Goal: Information Seeking & Learning: Learn about a topic

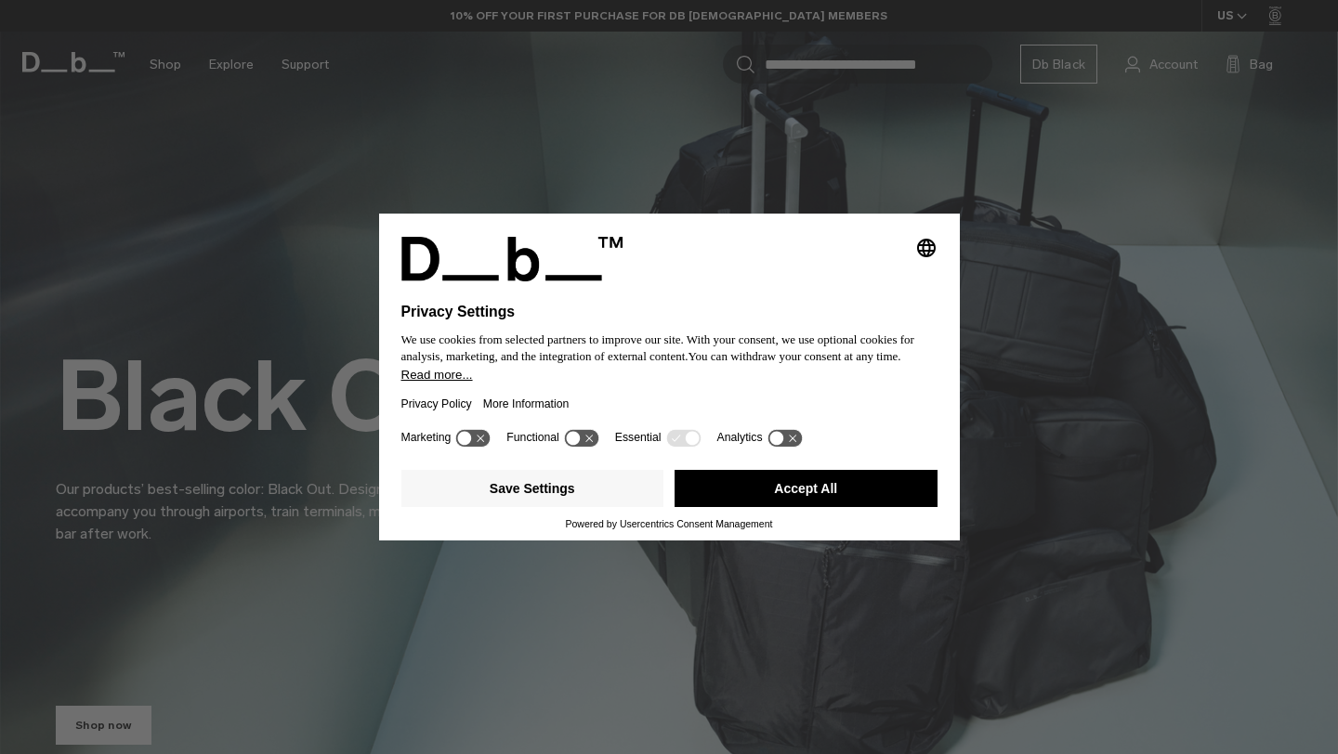
click at [782, 518] on div "Save Settings Accept All" at bounding box center [669, 491] width 536 height 56
click at [782, 502] on button "Accept All" at bounding box center [805, 488] width 263 height 37
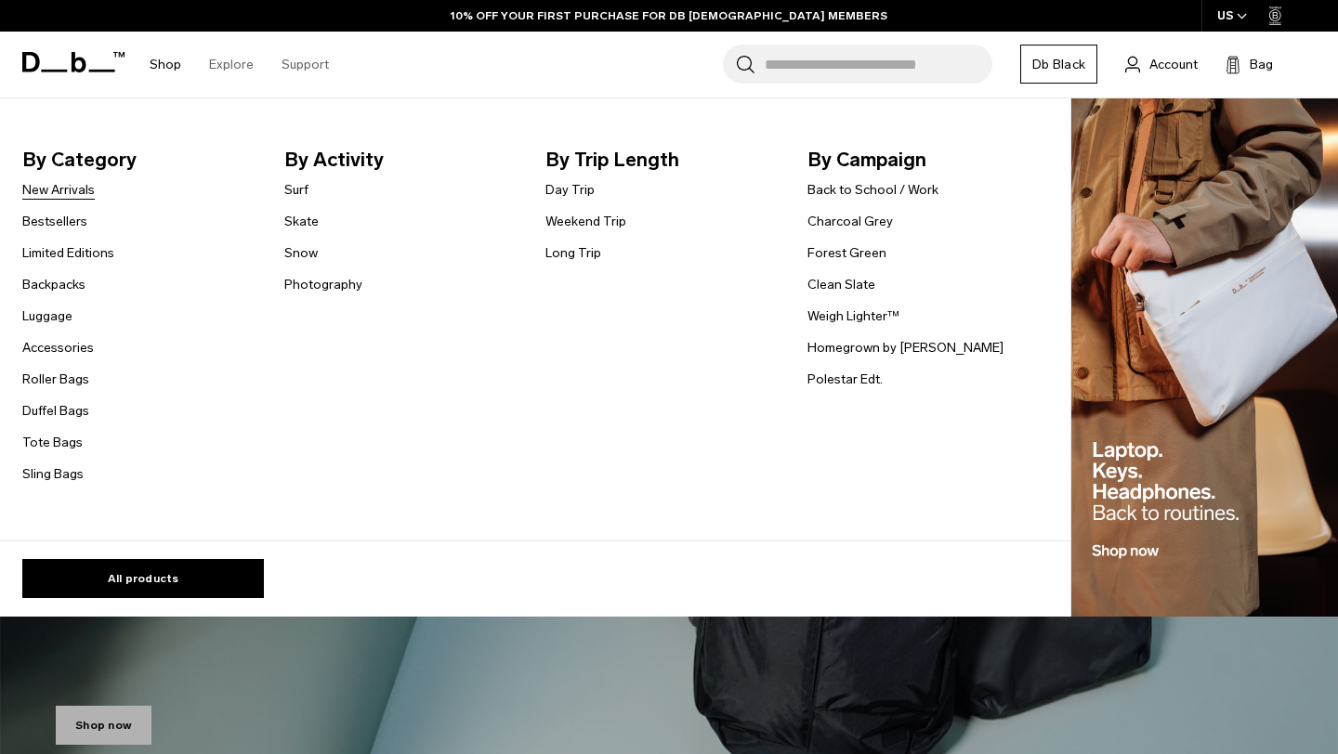
click at [81, 191] on link "New Arrivals" at bounding box center [58, 190] width 72 height 20
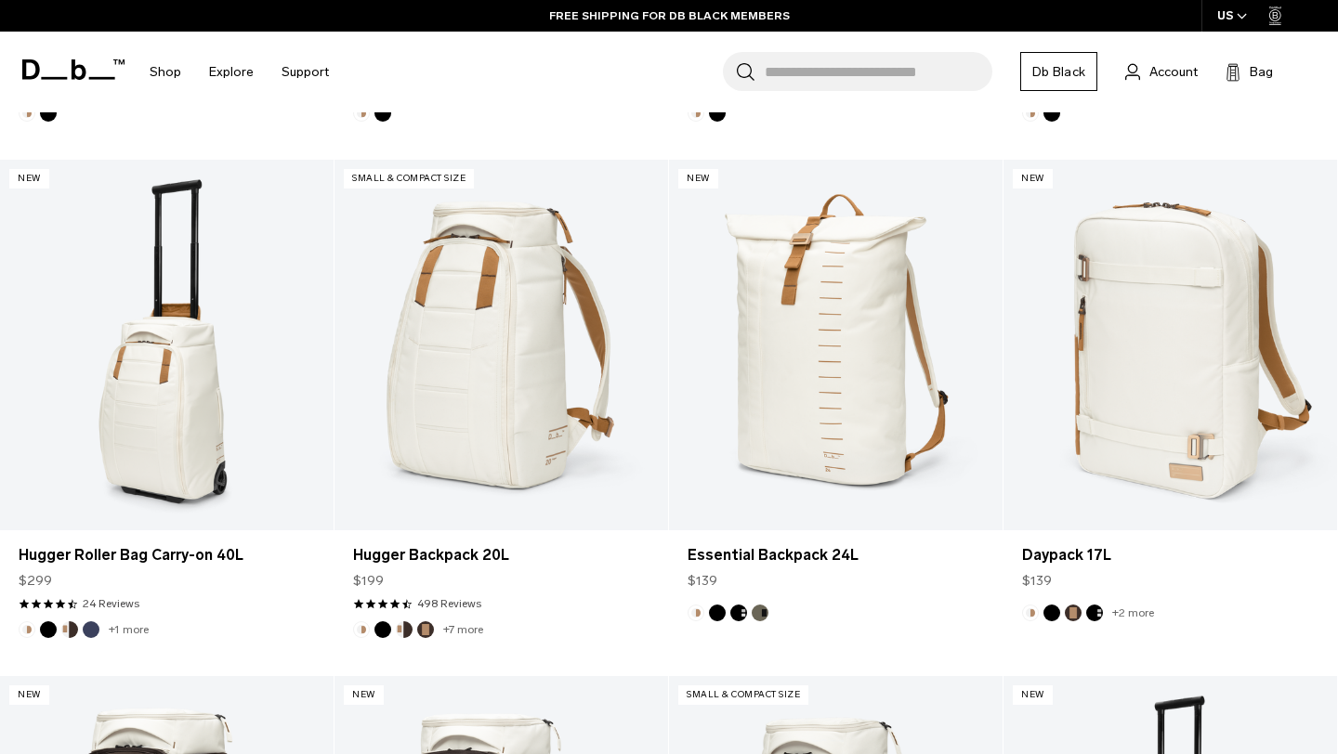
scroll to position [1517, 0]
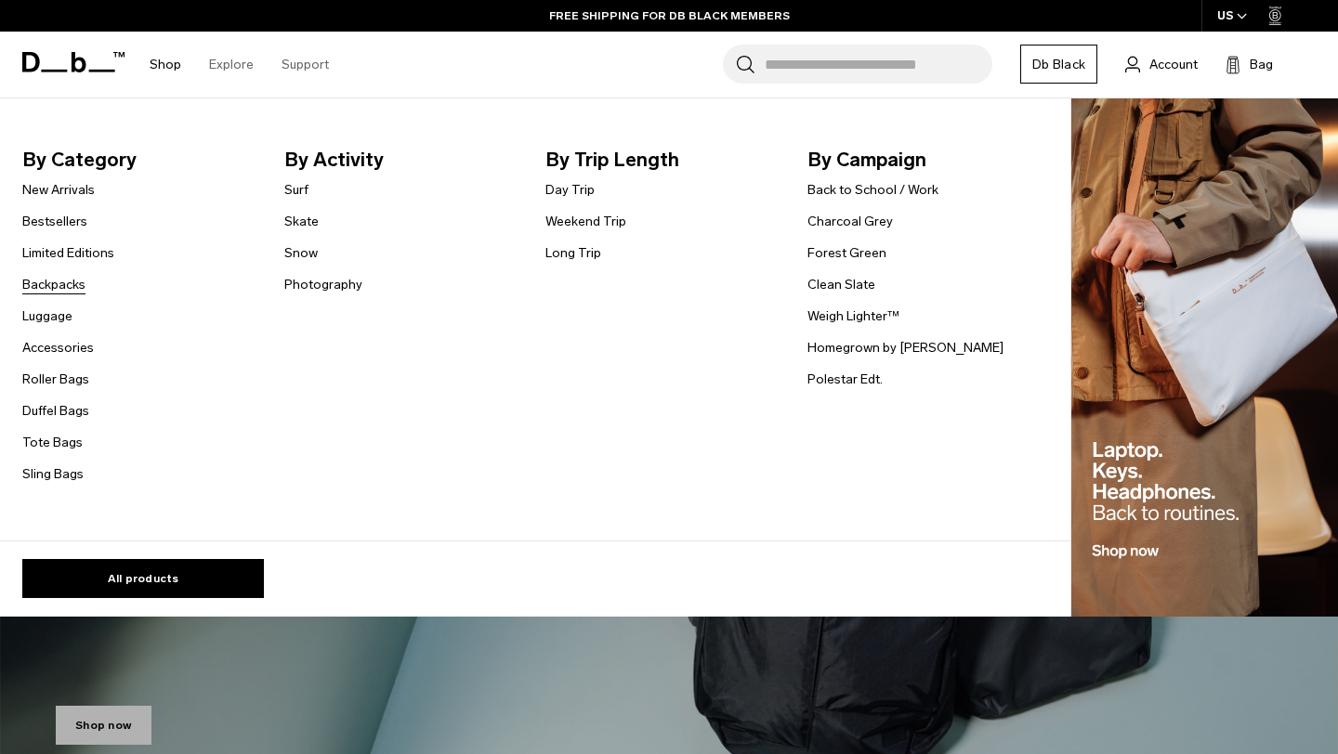
click at [70, 287] on link "Backpacks" at bounding box center [53, 285] width 63 height 20
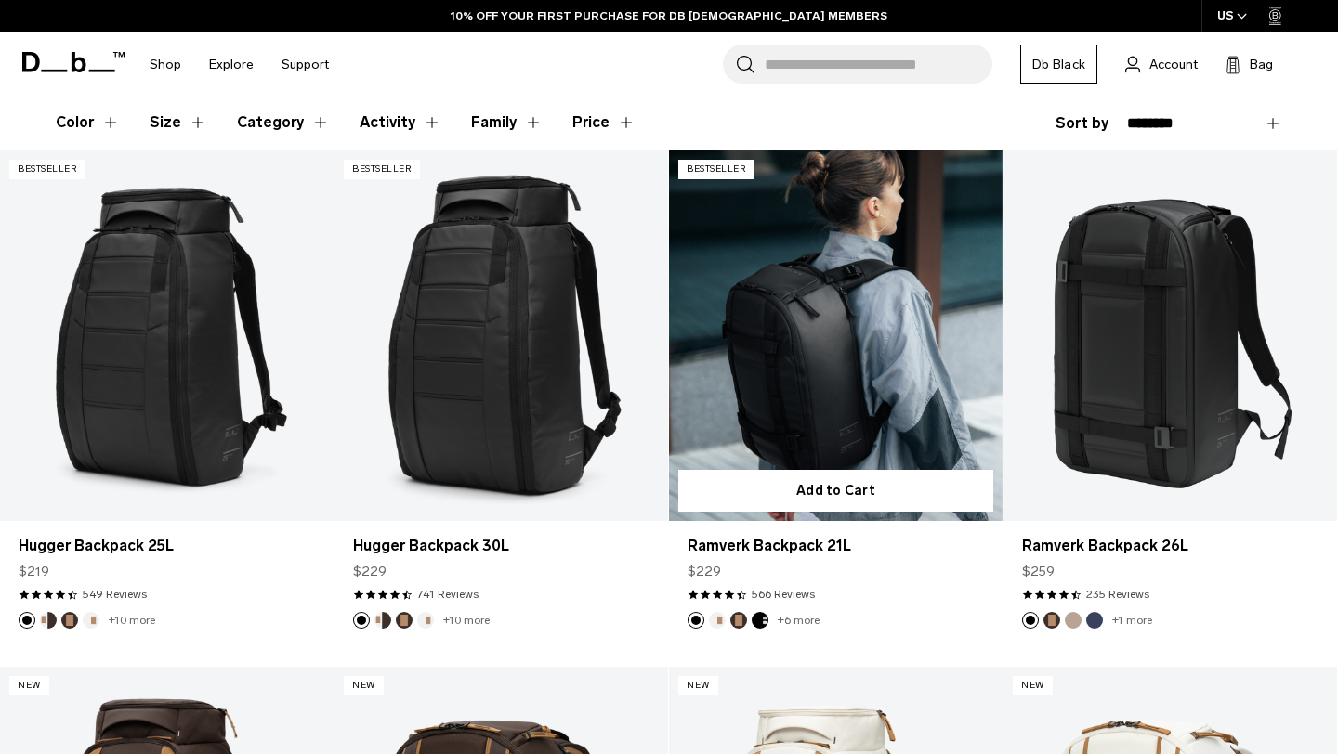
click at [718, 616] on button "Oatmilk" at bounding box center [717, 620] width 17 height 17
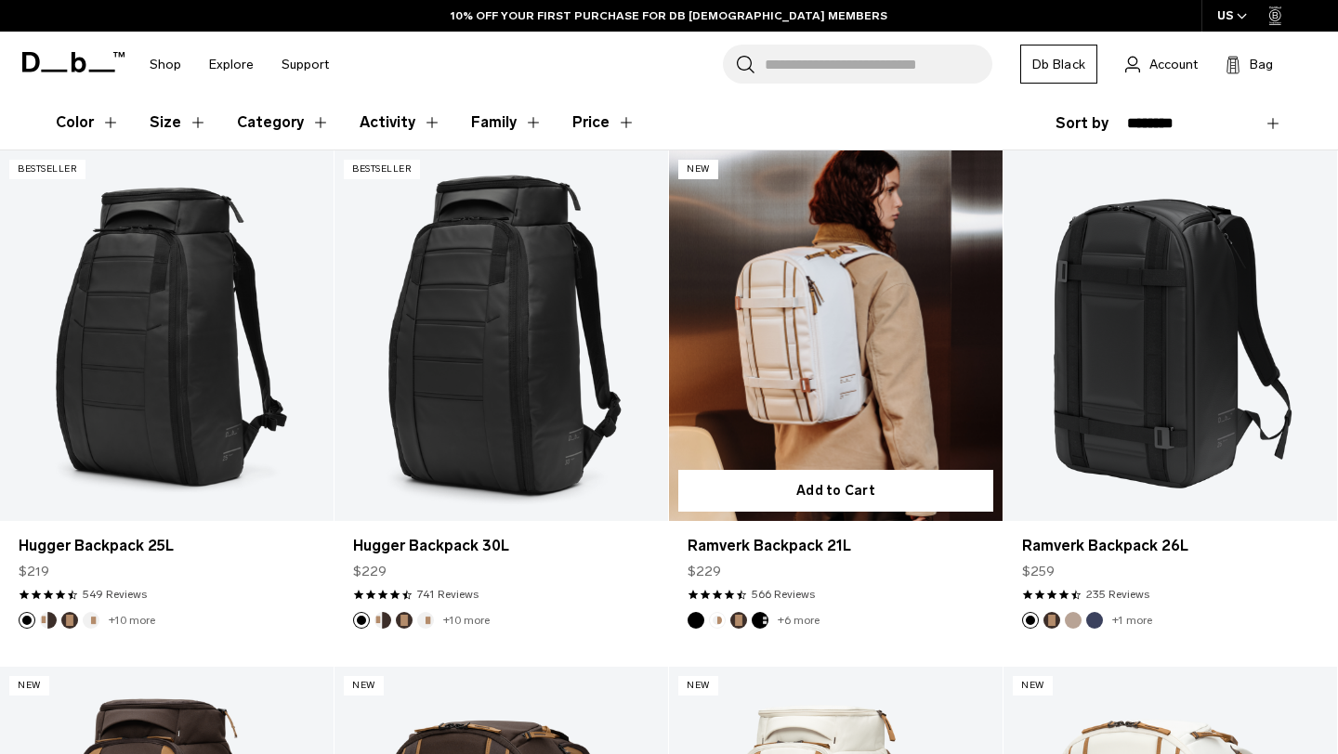
click at [786, 359] on link "Ramverk Backpack 21L Oatmilk" at bounding box center [835, 335] width 333 height 371
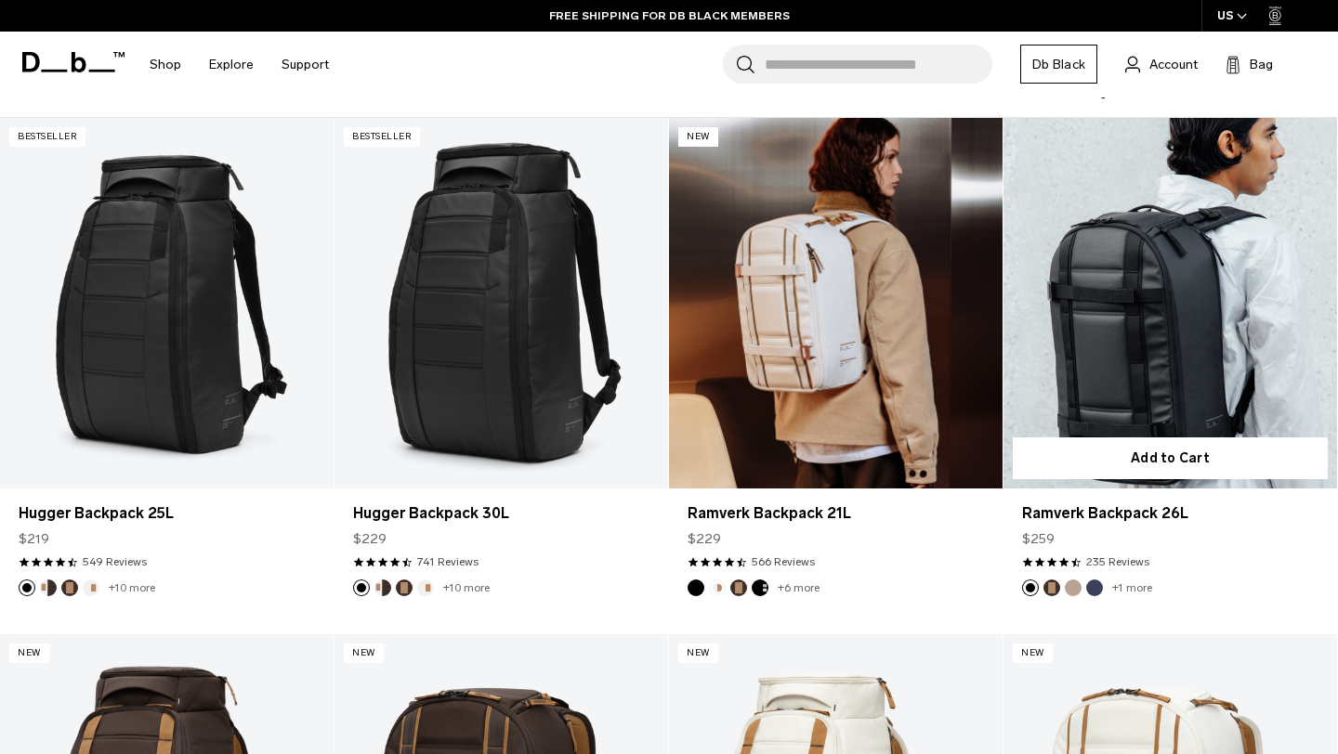
scroll to position [342, 0]
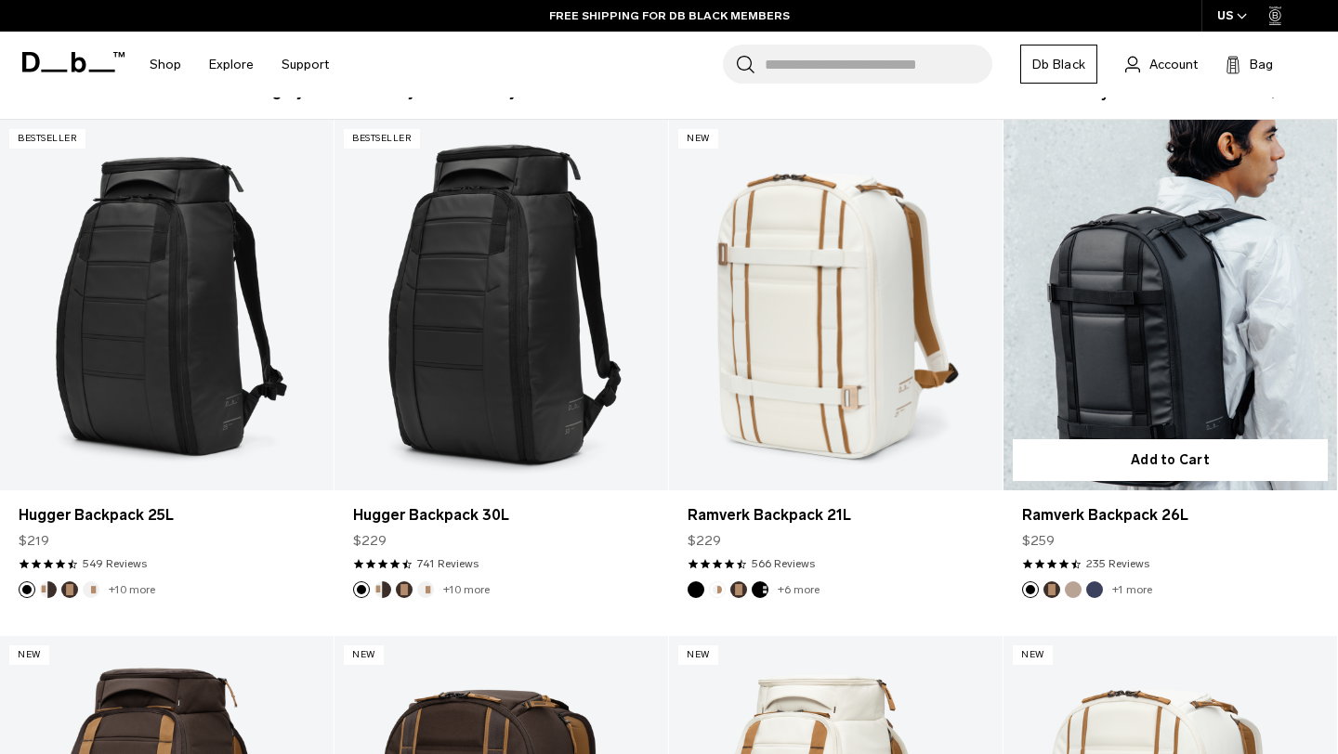
click at [1051, 276] on link "Ramverk Backpack 26L" at bounding box center [1169, 305] width 333 height 371
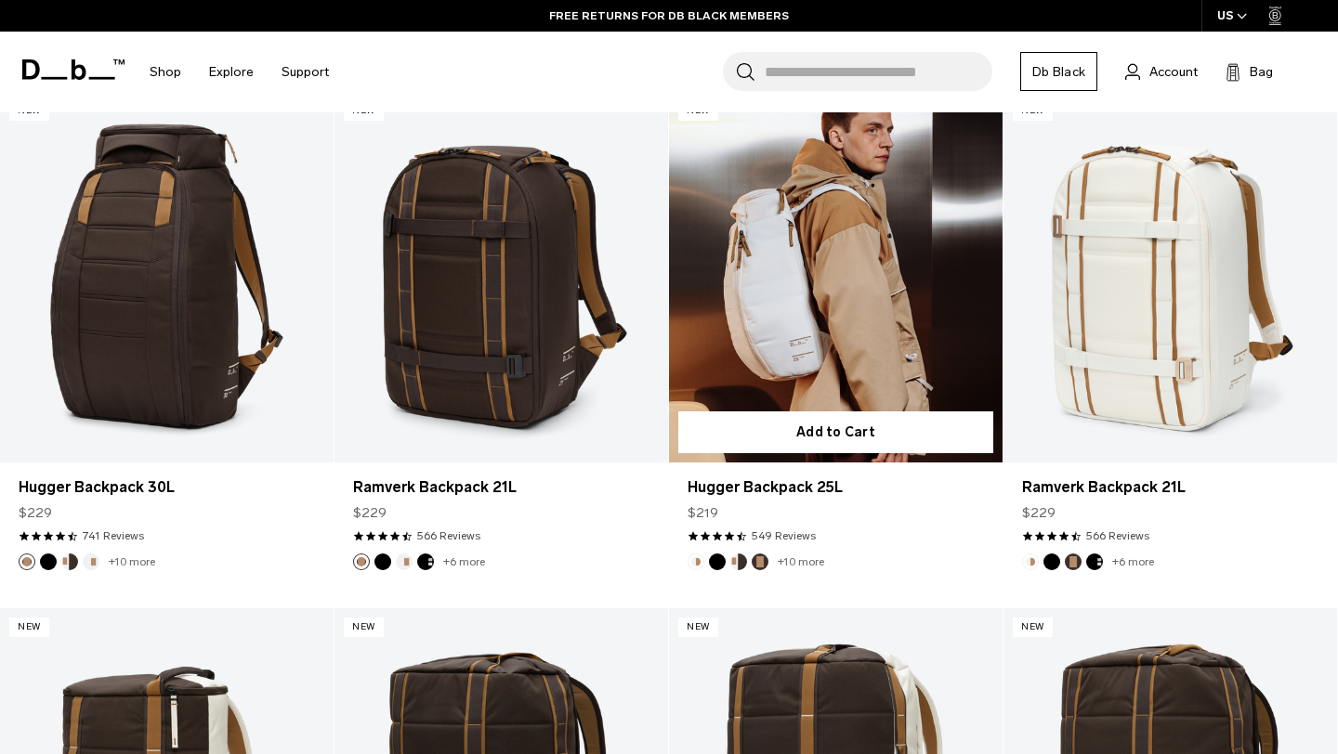
scroll to position [883, 0]
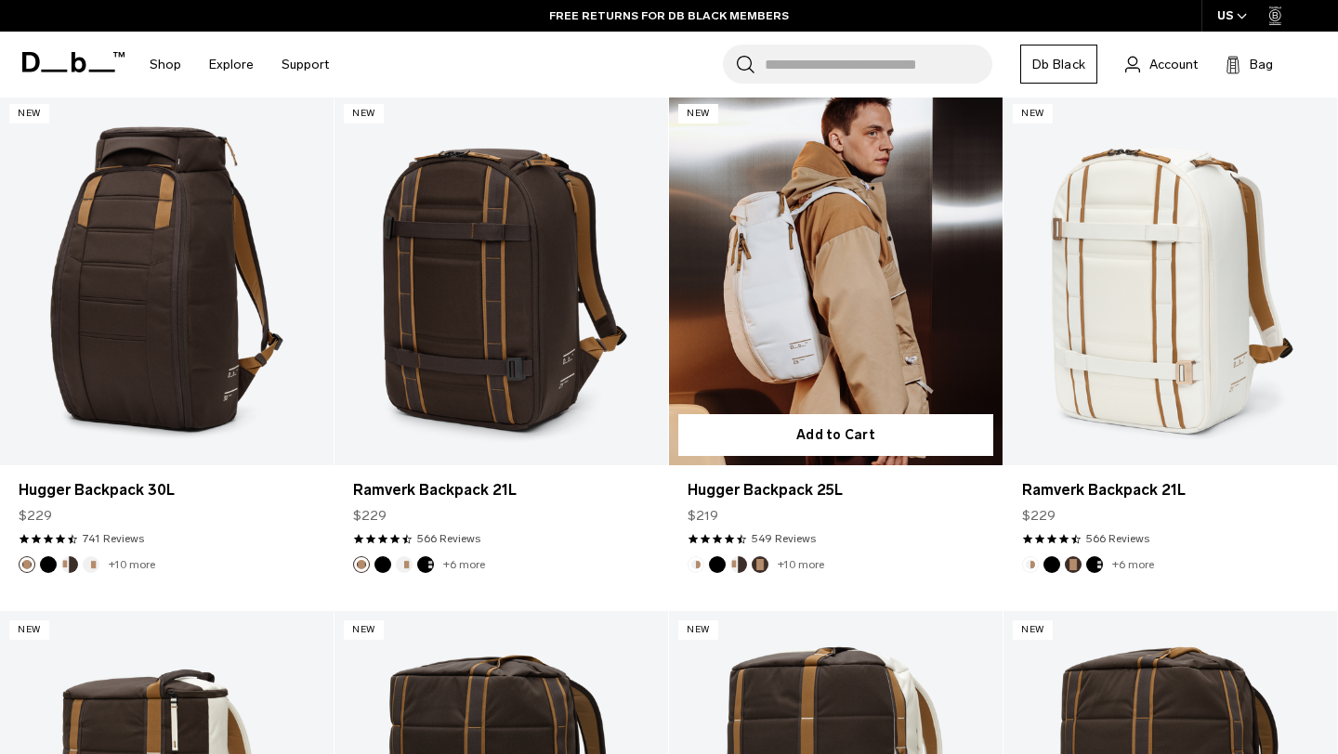
click at [761, 301] on link "Hugger Backpack 25L" at bounding box center [835, 280] width 333 height 371
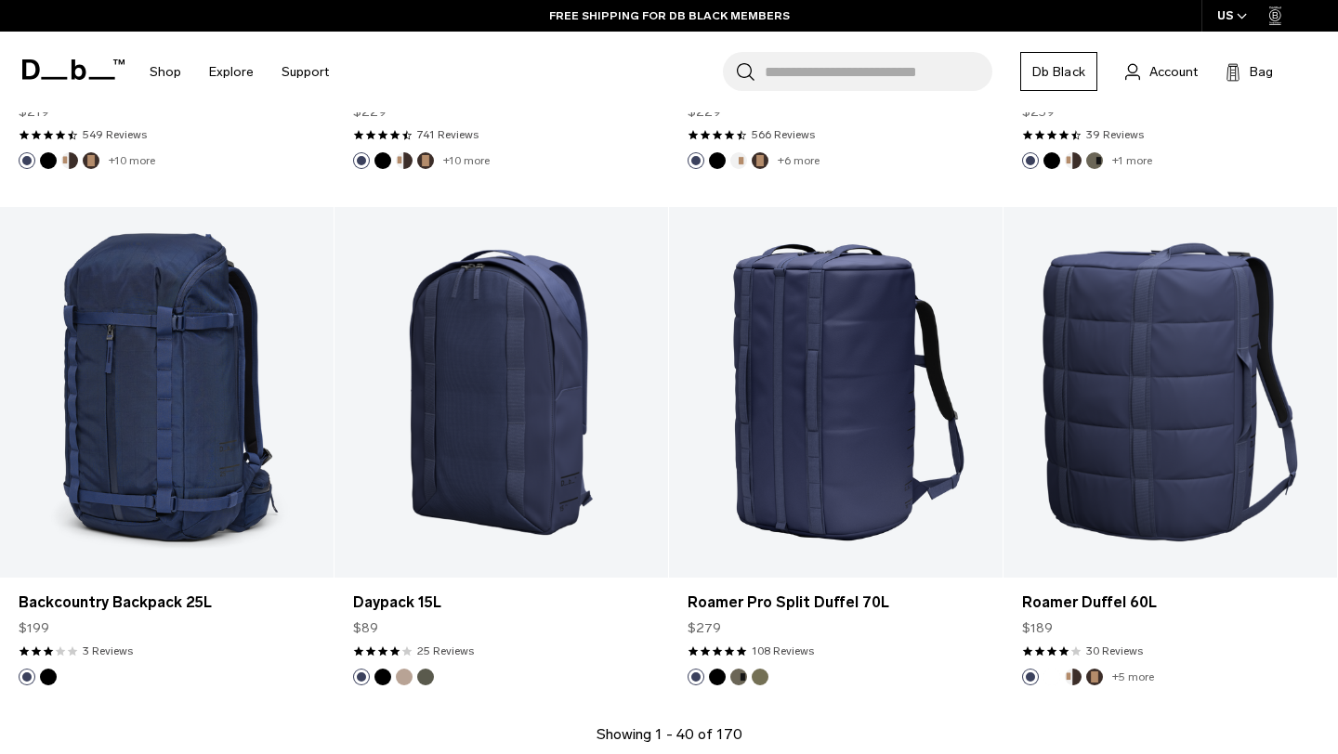
scroll to position [5172, 0]
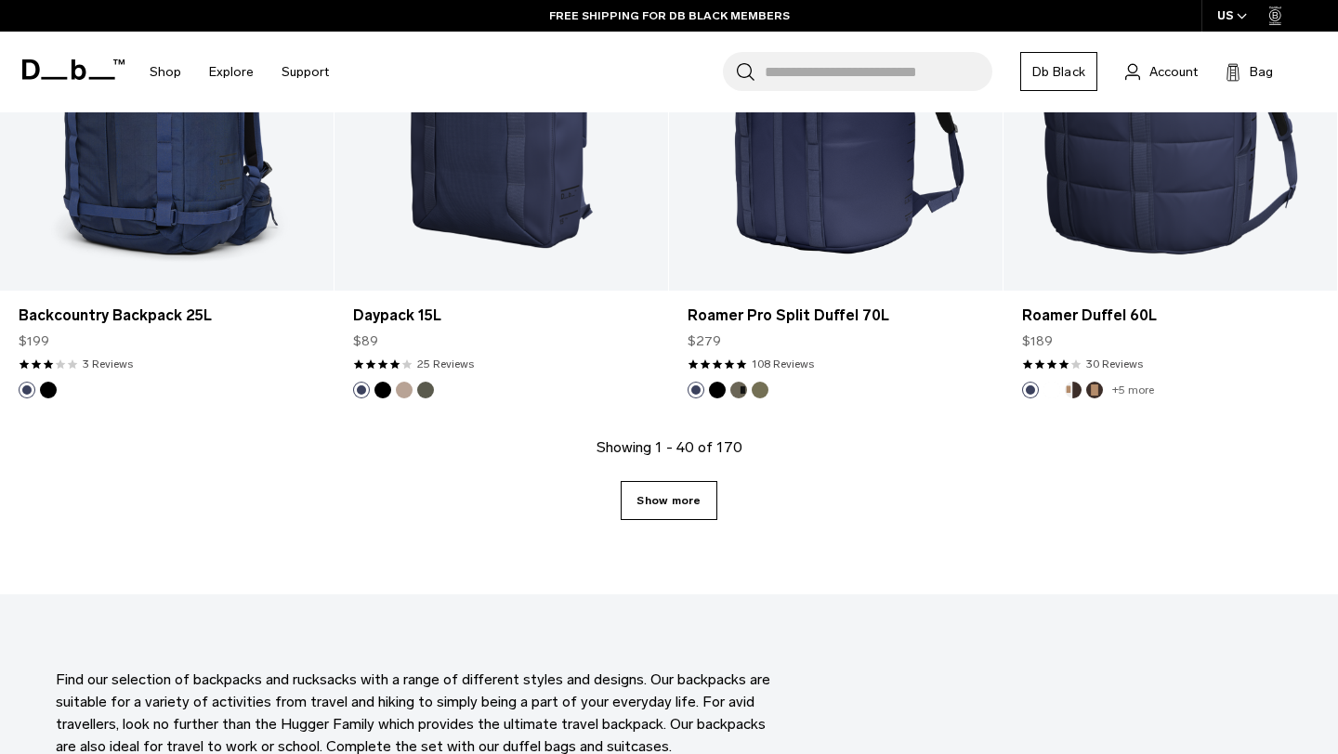
click at [670, 503] on link "Show more" at bounding box center [668, 500] width 96 height 39
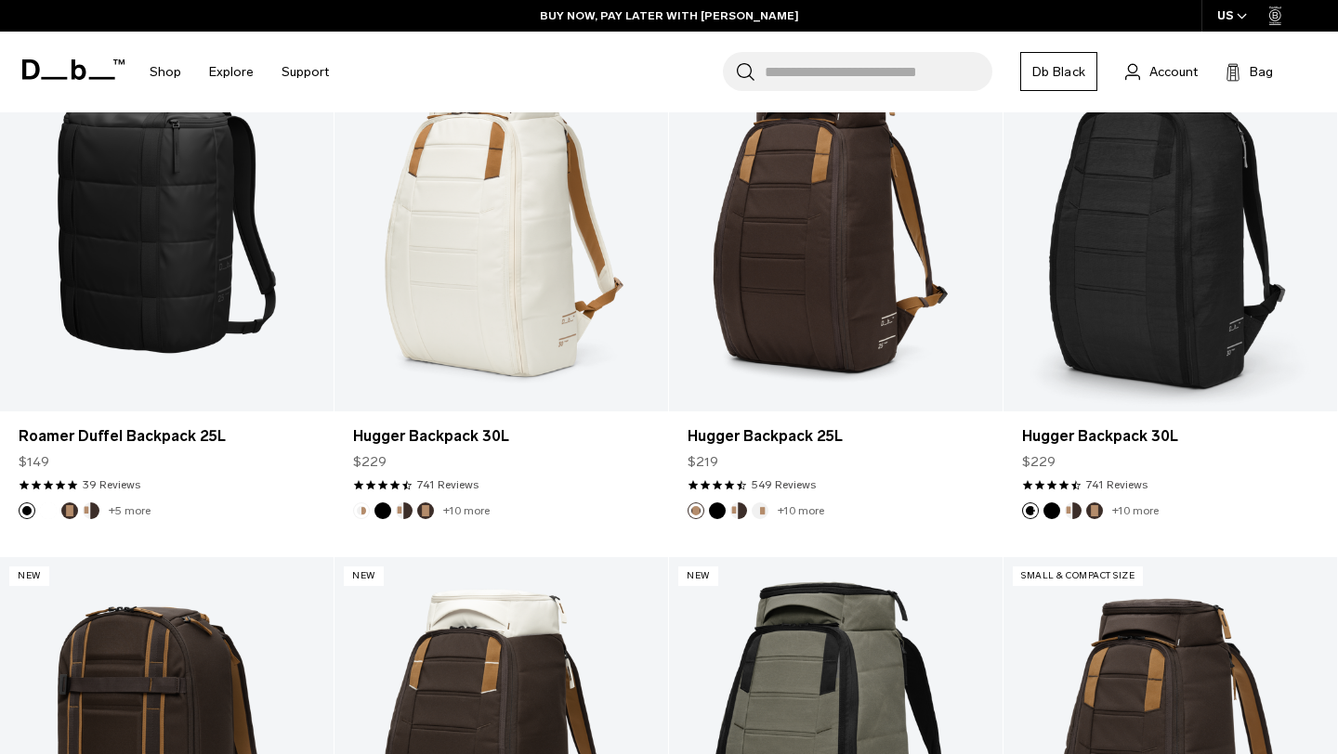
scroll to position [9398, 0]
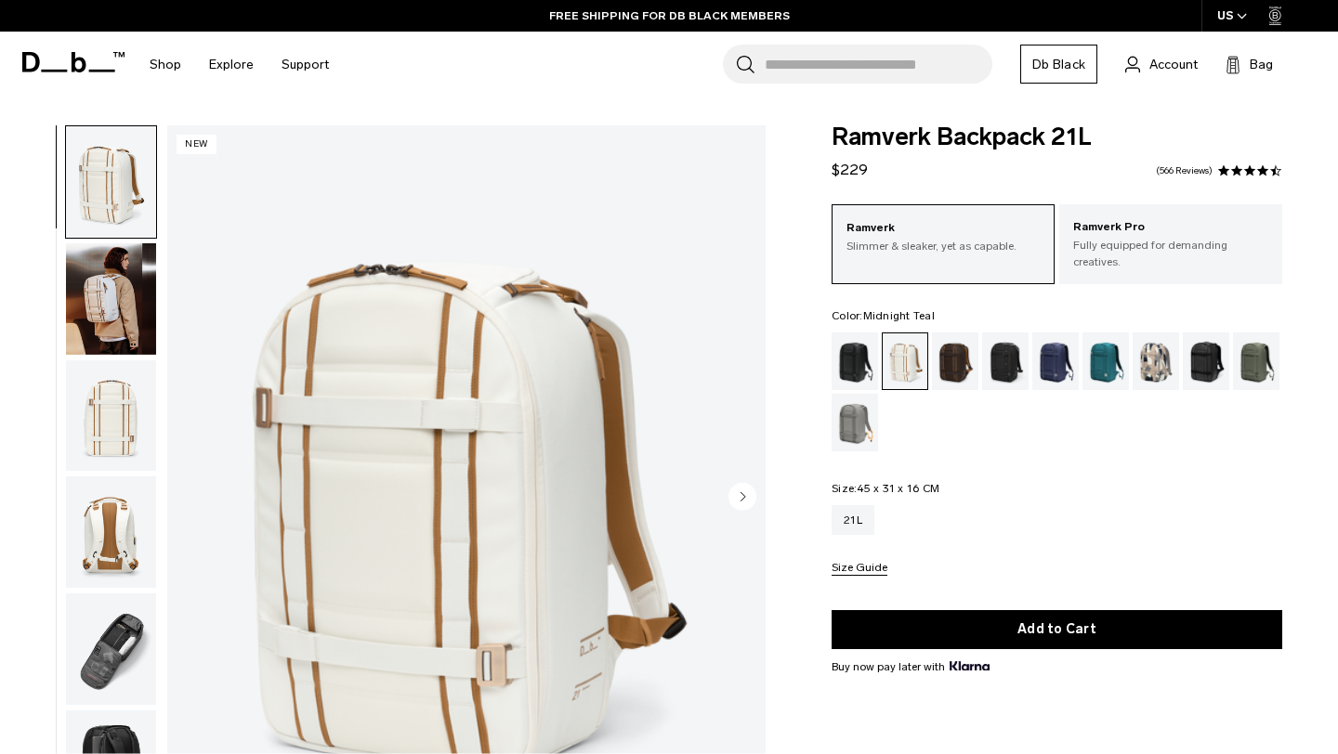
click at [1090, 347] on div "Midnight Teal" at bounding box center [1105, 362] width 47 height 58
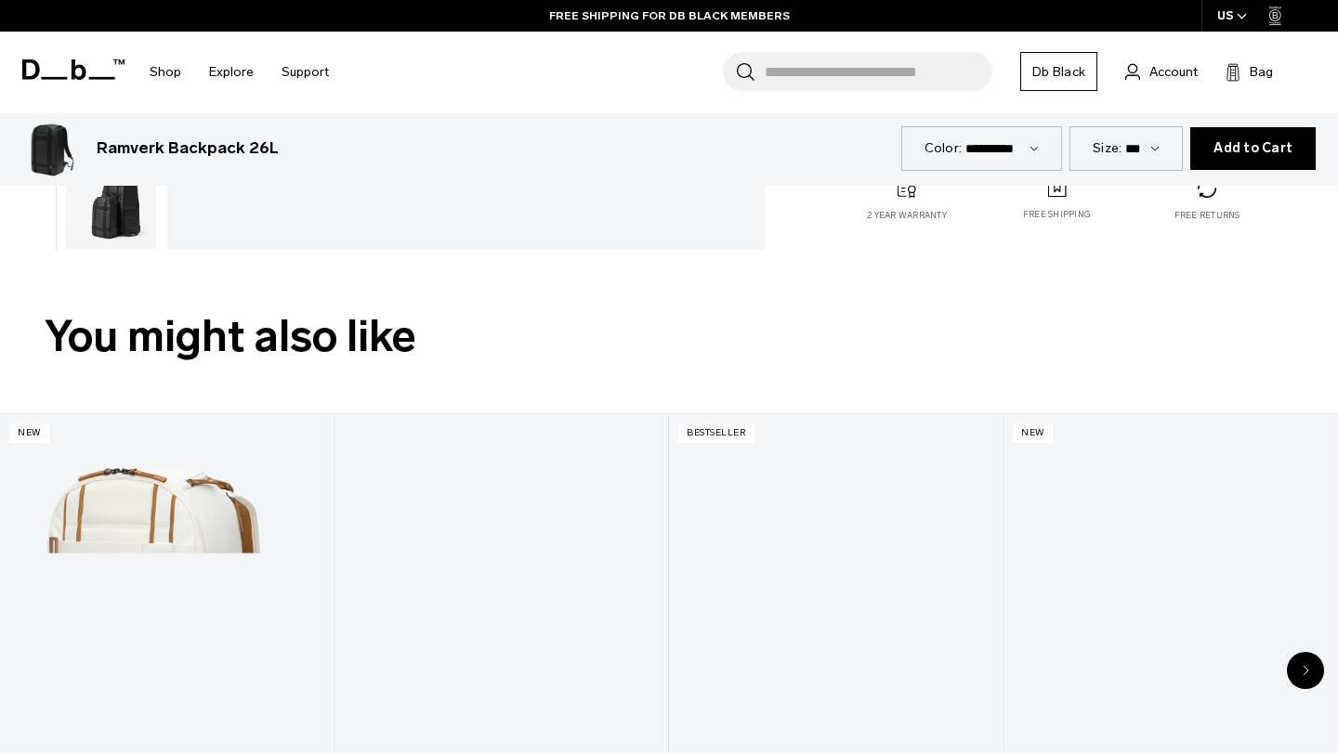
scroll to position [284, 0]
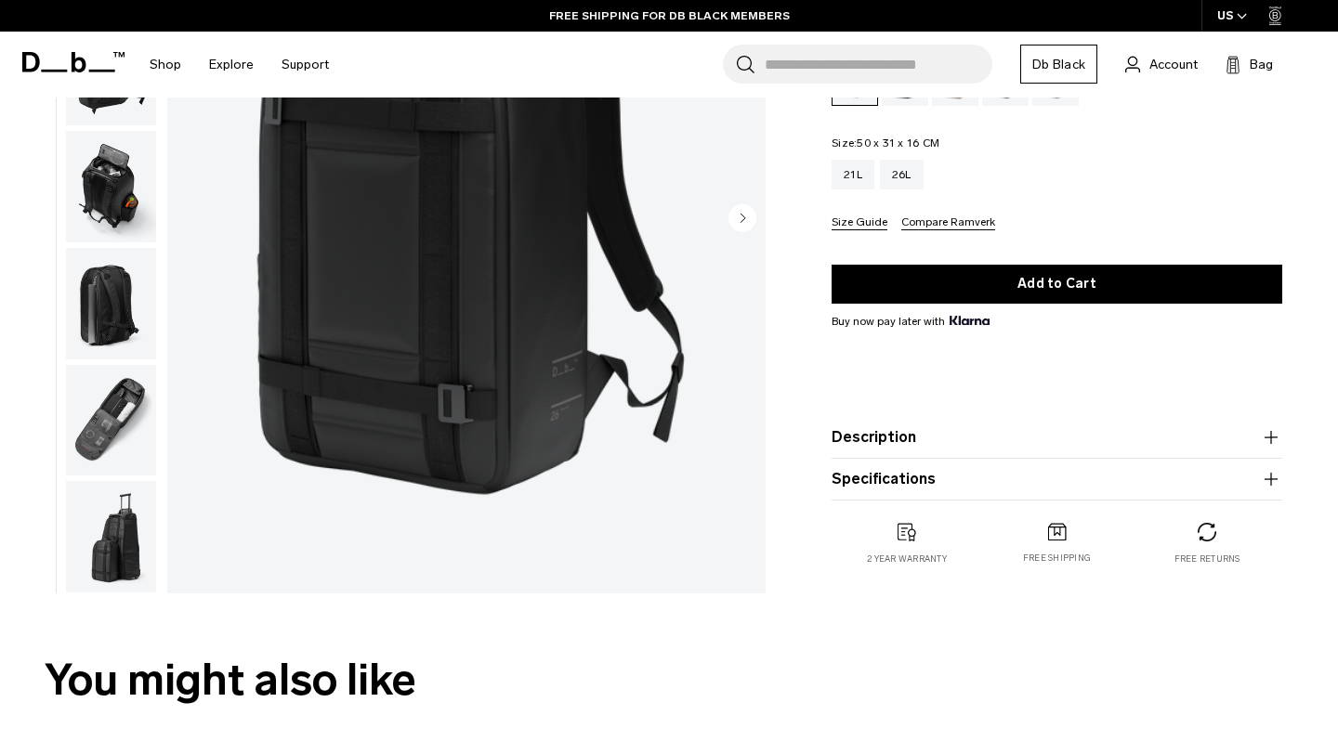
click at [107, 182] on img "button" at bounding box center [111, 186] width 90 height 111
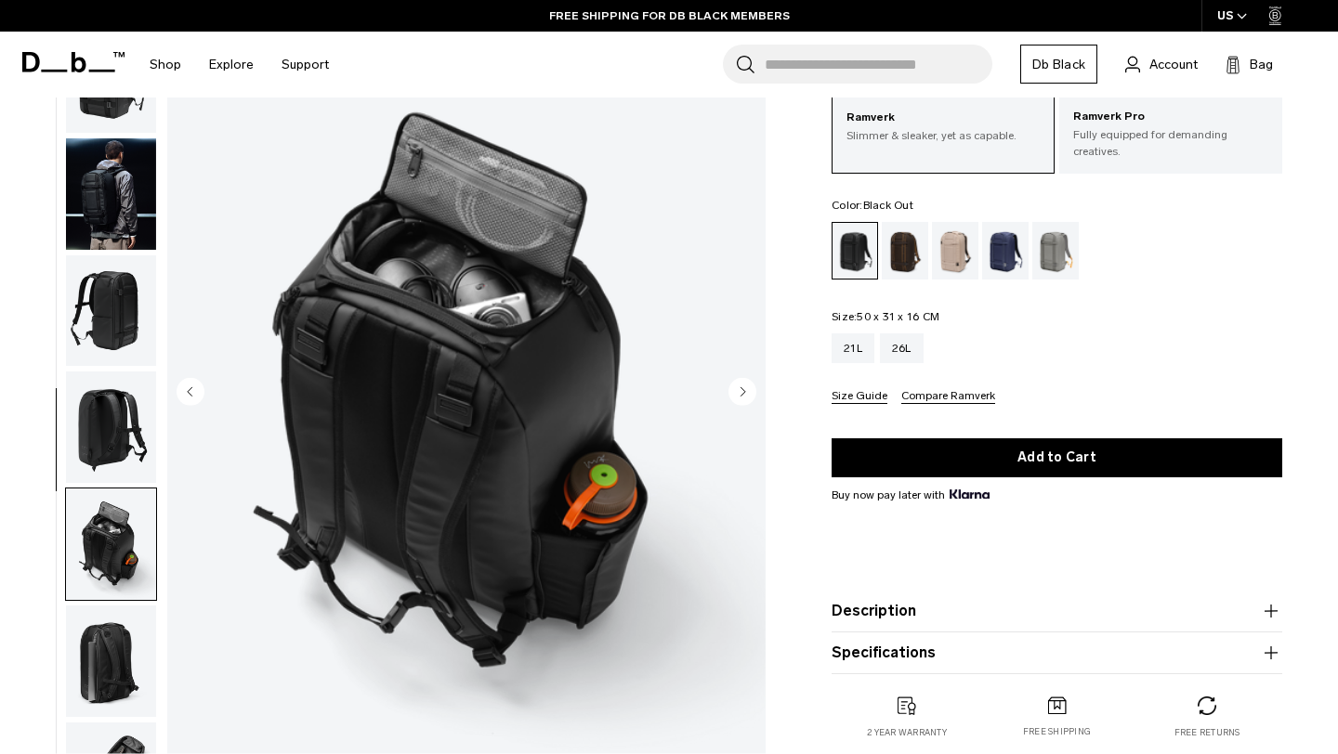
scroll to position [98, 0]
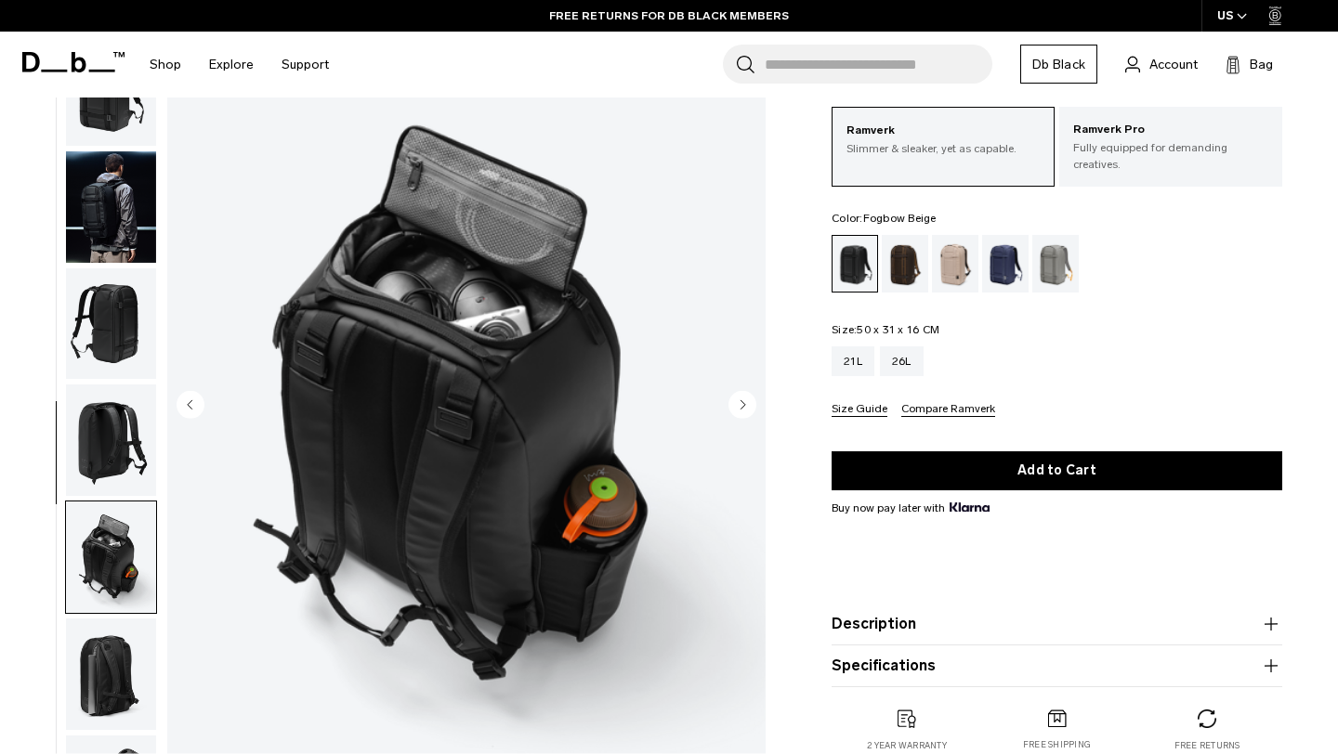
click at [959, 255] on div "Fogbow Beige" at bounding box center [955, 264] width 47 height 58
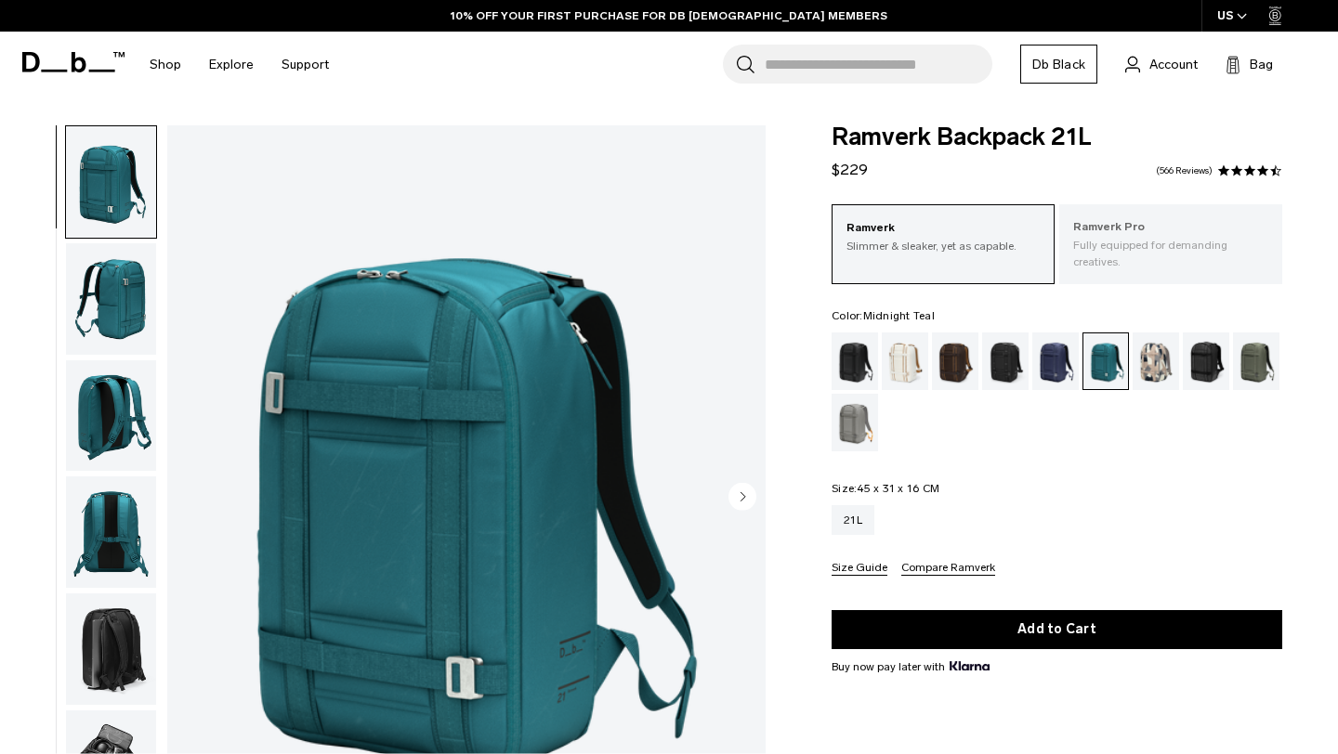
click at [1110, 225] on p "Ramverk Pro" at bounding box center [1170, 227] width 195 height 19
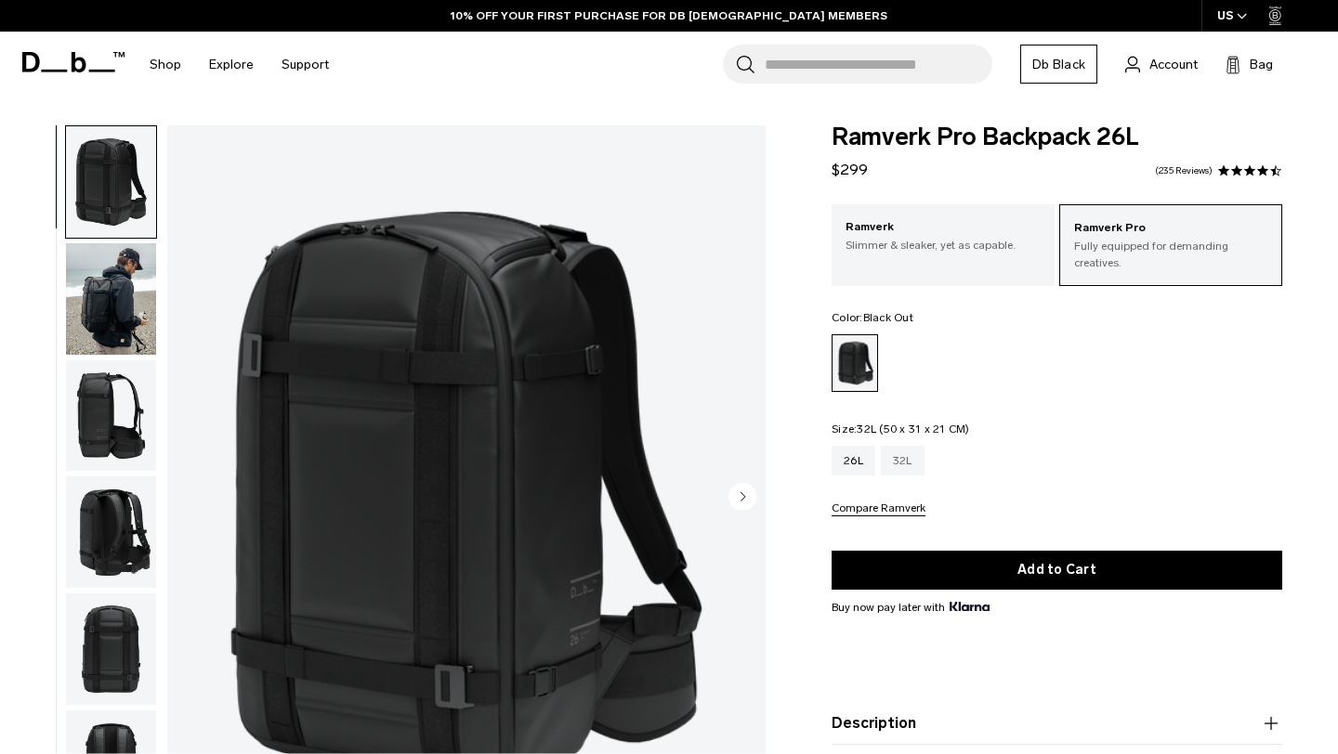
click at [897, 463] on div "32L" at bounding box center [903, 461] width 44 height 30
click at [137, 323] on img "button" at bounding box center [111, 298] width 90 height 111
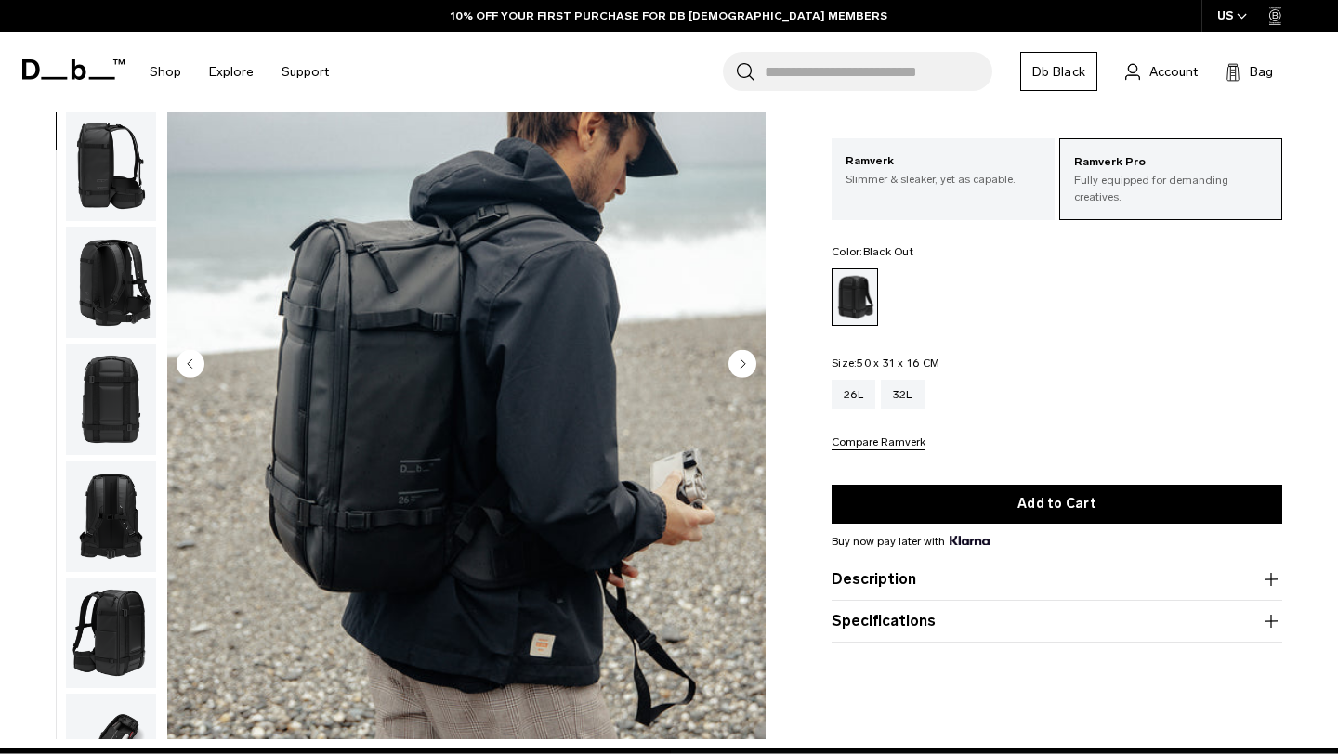
scroll to position [116, 0]
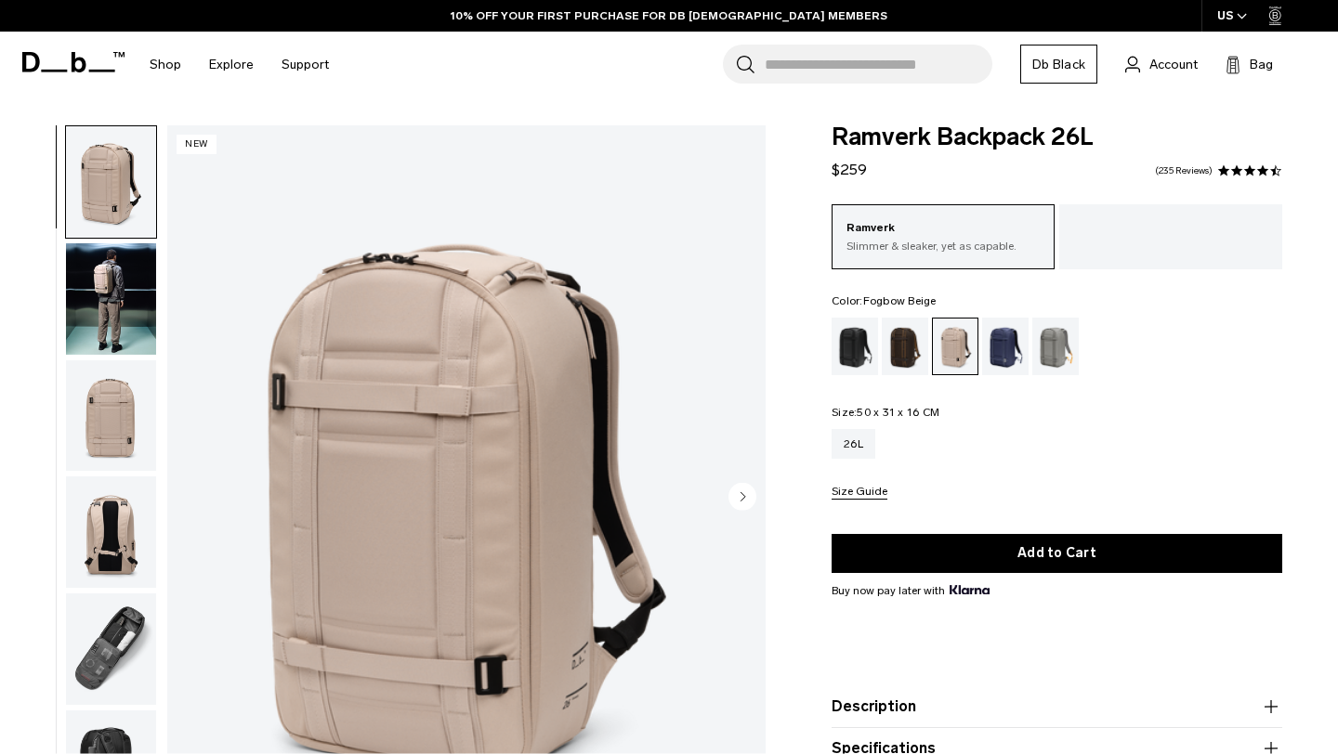
click at [124, 291] on img "button" at bounding box center [111, 298] width 90 height 111
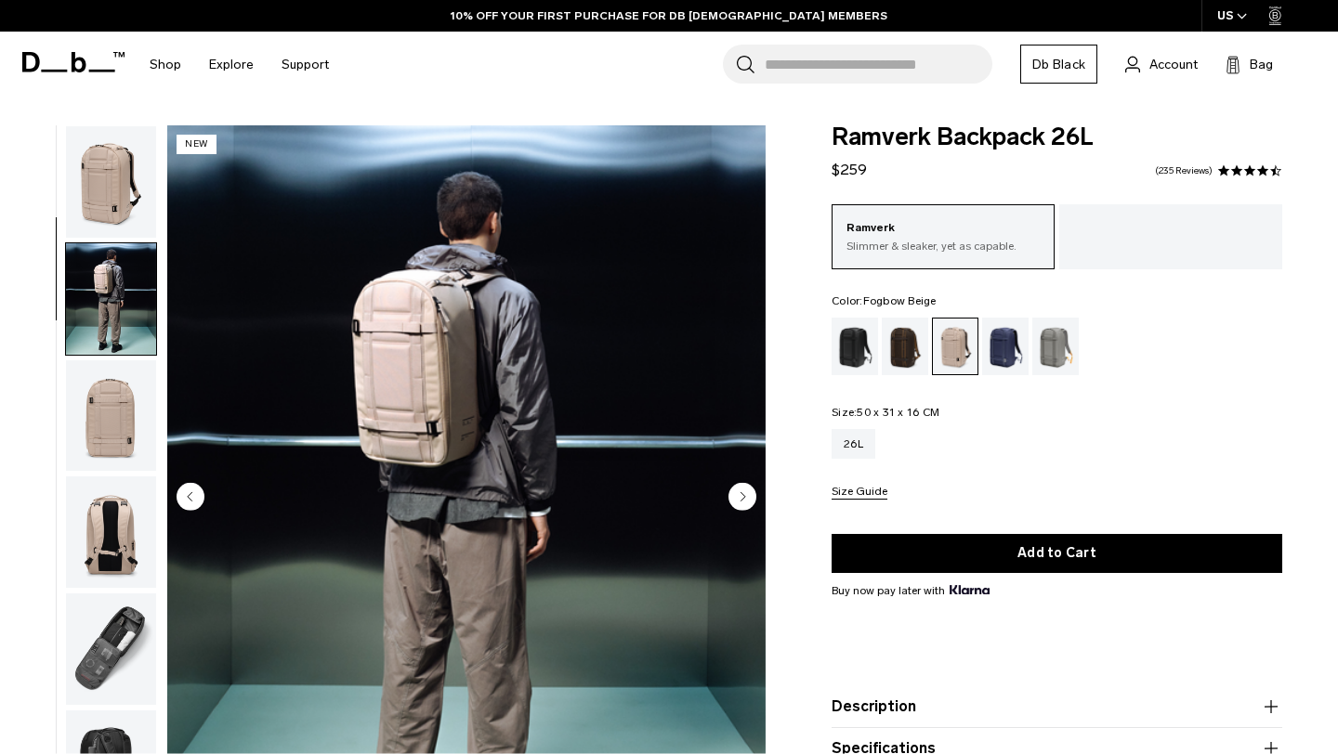
scroll to position [117, 0]
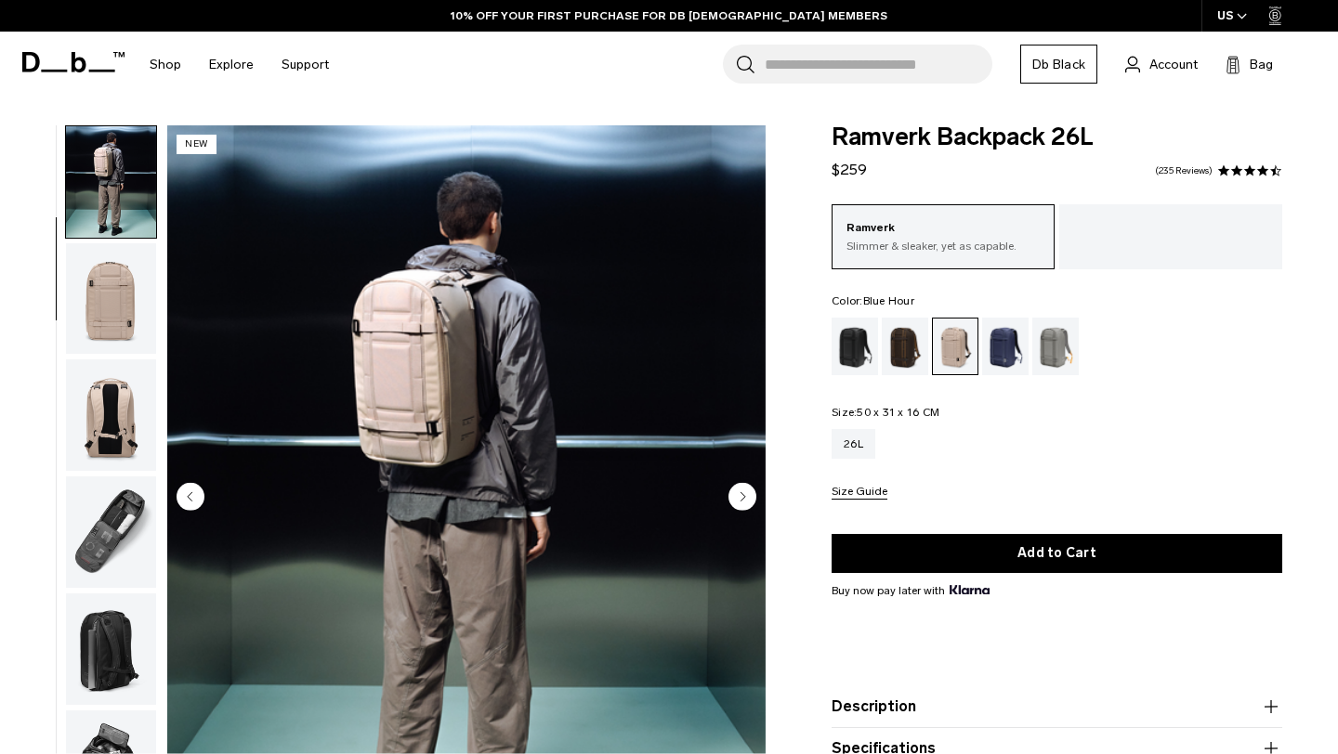
click at [1007, 348] on div "Blue Hour" at bounding box center [1005, 347] width 47 height 58
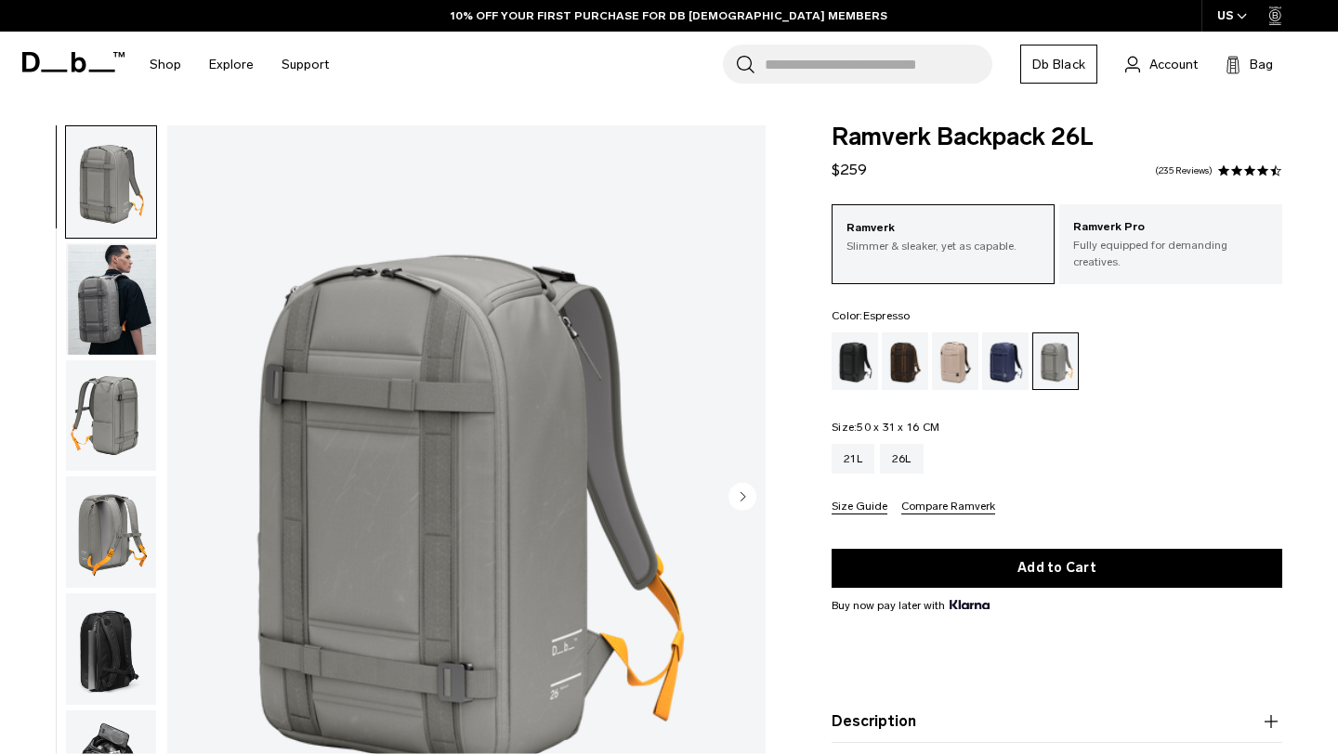
click at [902, 349] on div "Espresso" at bounding box center [905, 362] width 47 height 58
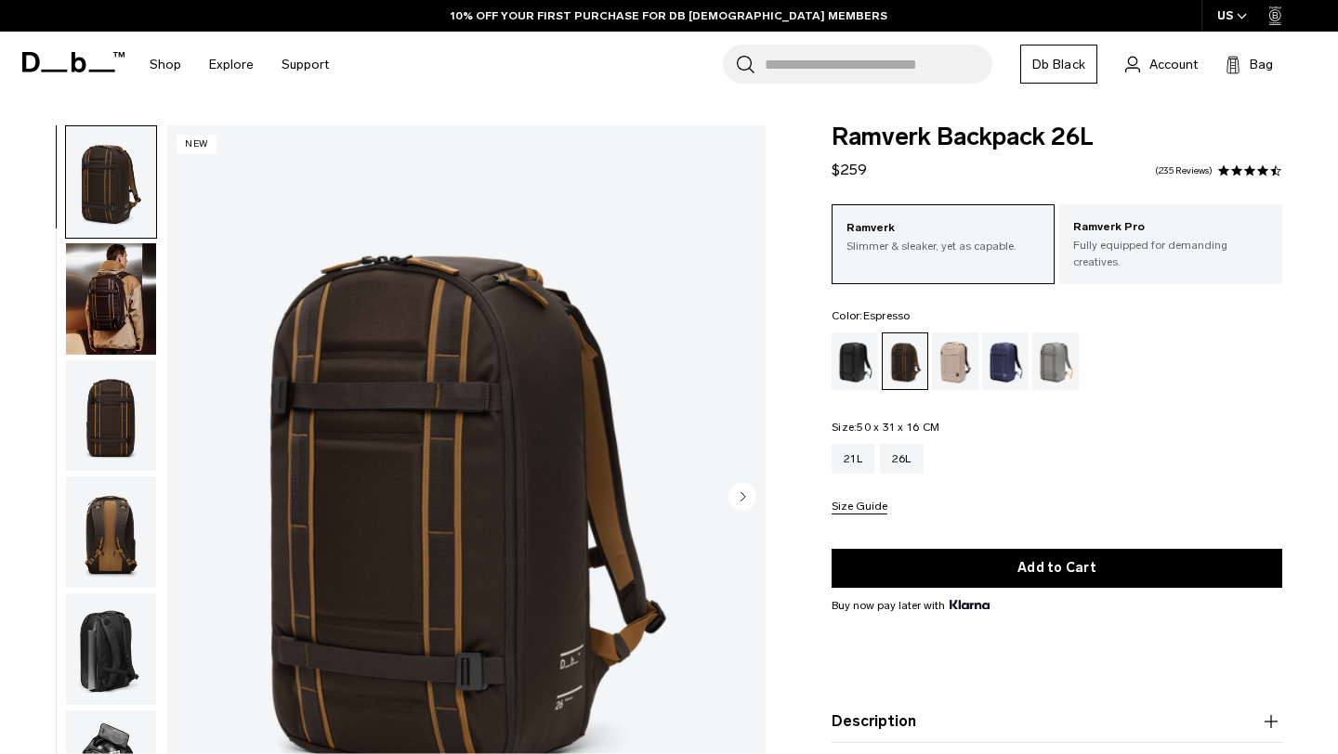
click at [89, 306] on img "button" at bounding box center [111, 298] width 90 height 111
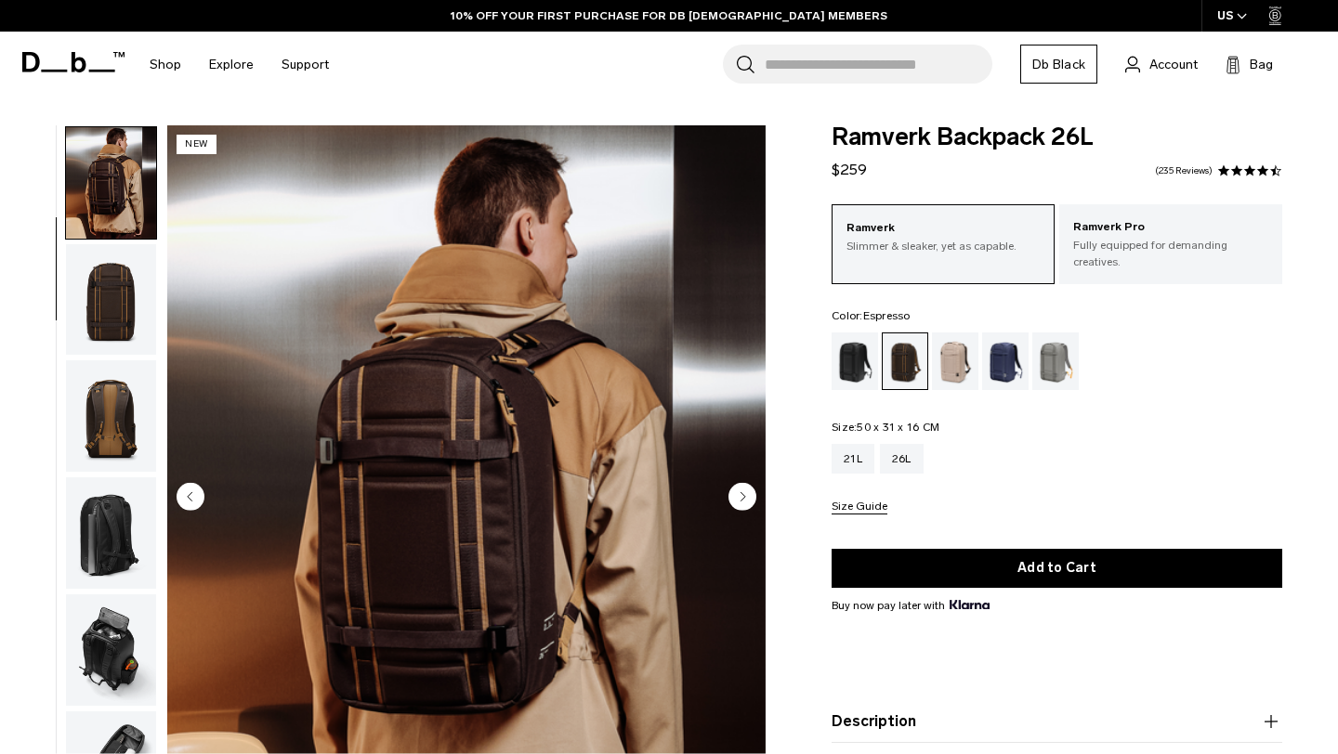
scroll to position [117, 0]
click at [114, 311] on img "button" at bounding box center [111, 298] width 90 height 111
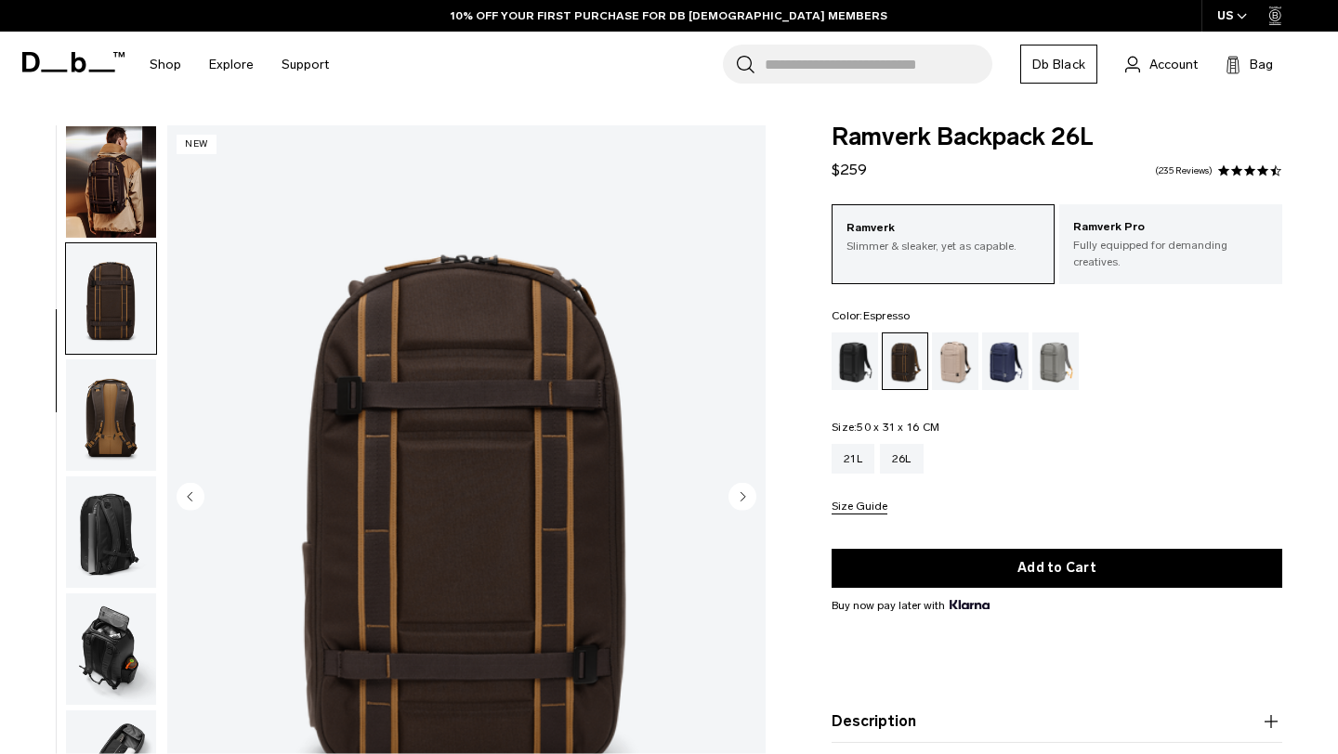
click at [114, 362] on img "button" at bounding box center [111, 414] width 90 height 111
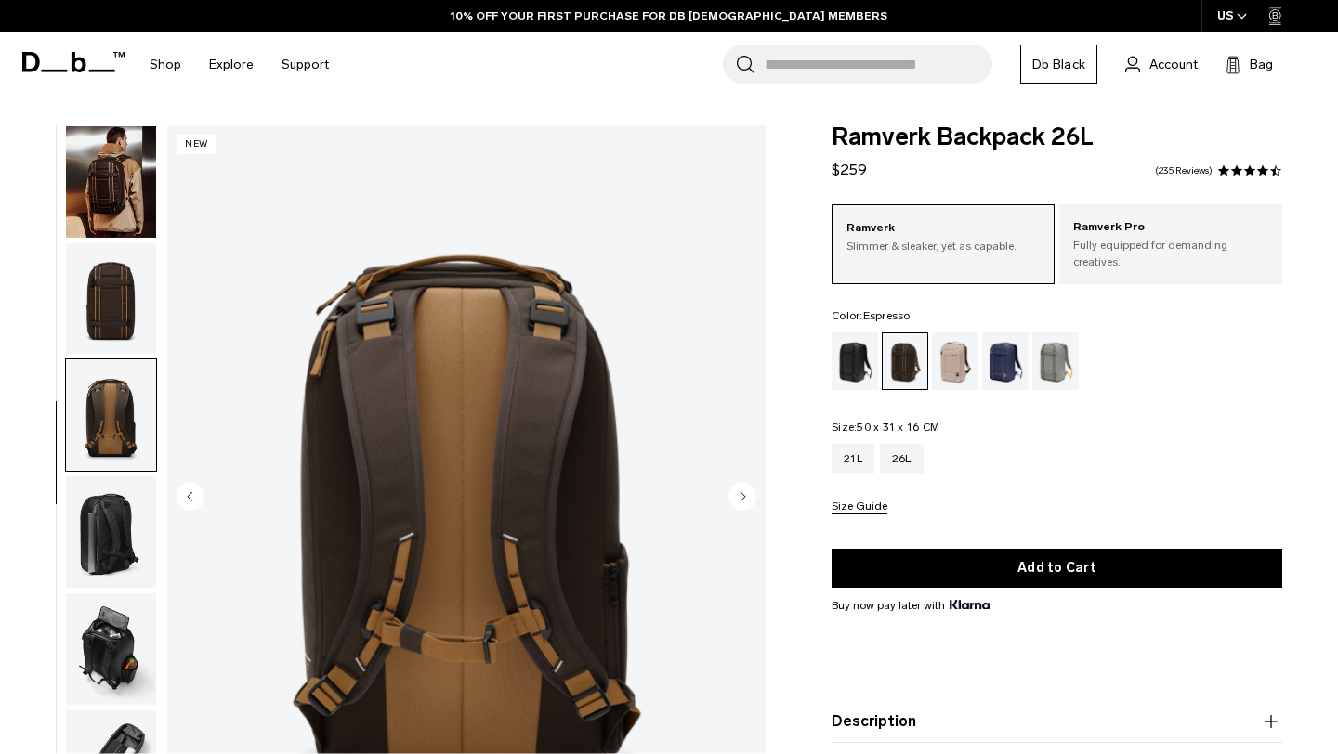
scroll to position [184, 0]
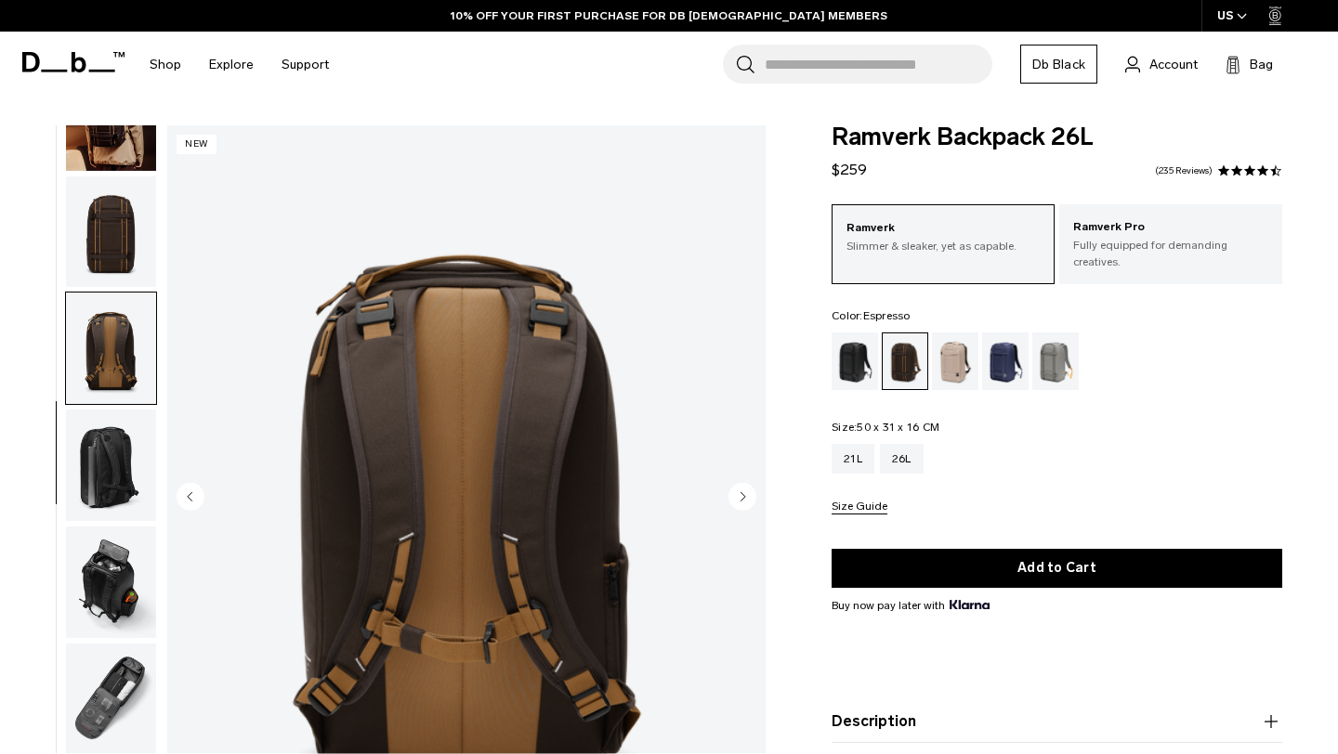
click at [114, 440] on img "button" at bounding box center [111, 465] width 90 height 111
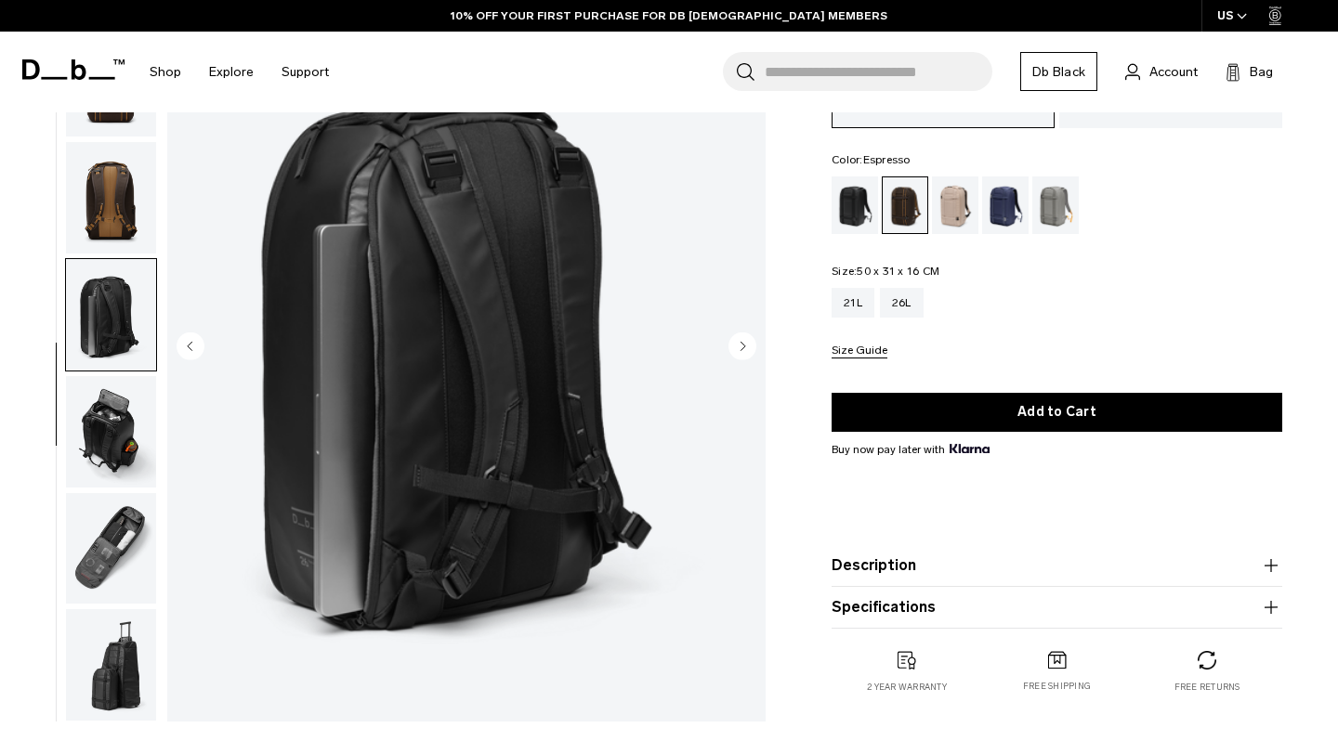
scroll to position [132, 0]
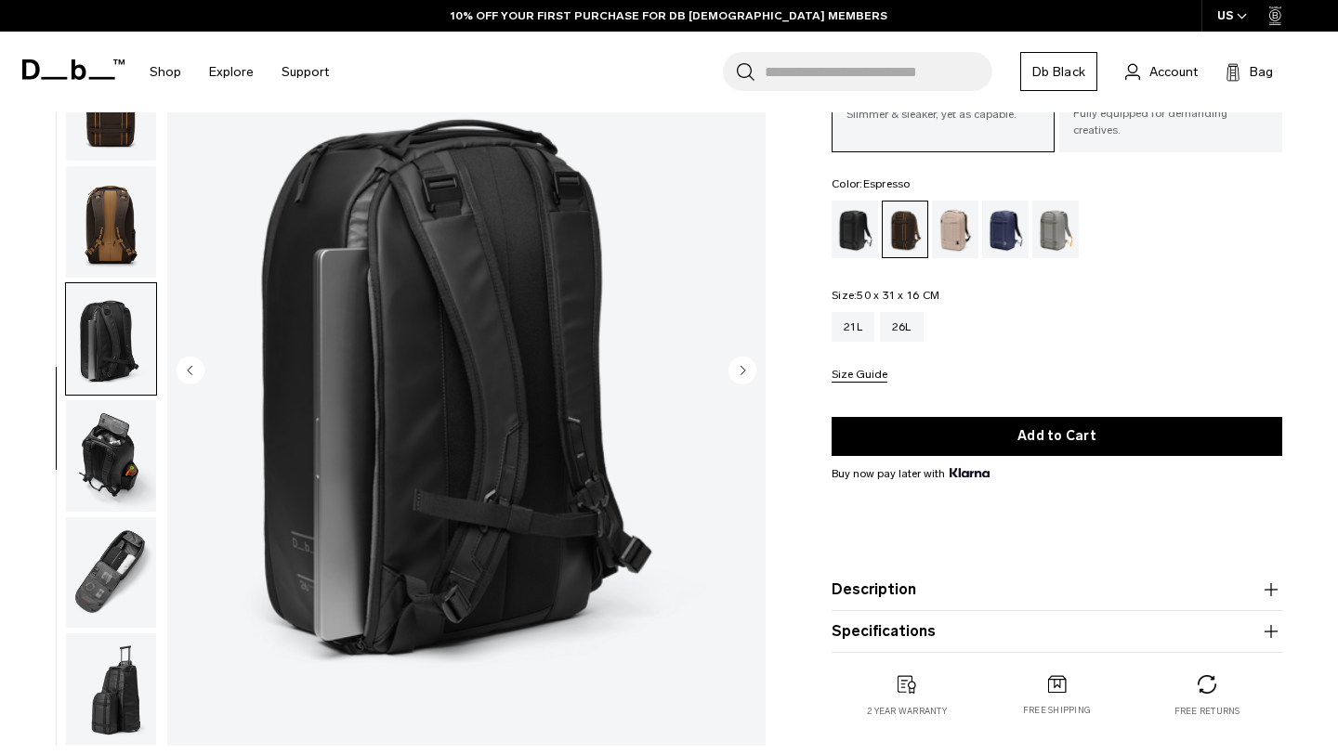
click at [114, 440] on img "button" at bounding box center [111, 455] width 90 height 111
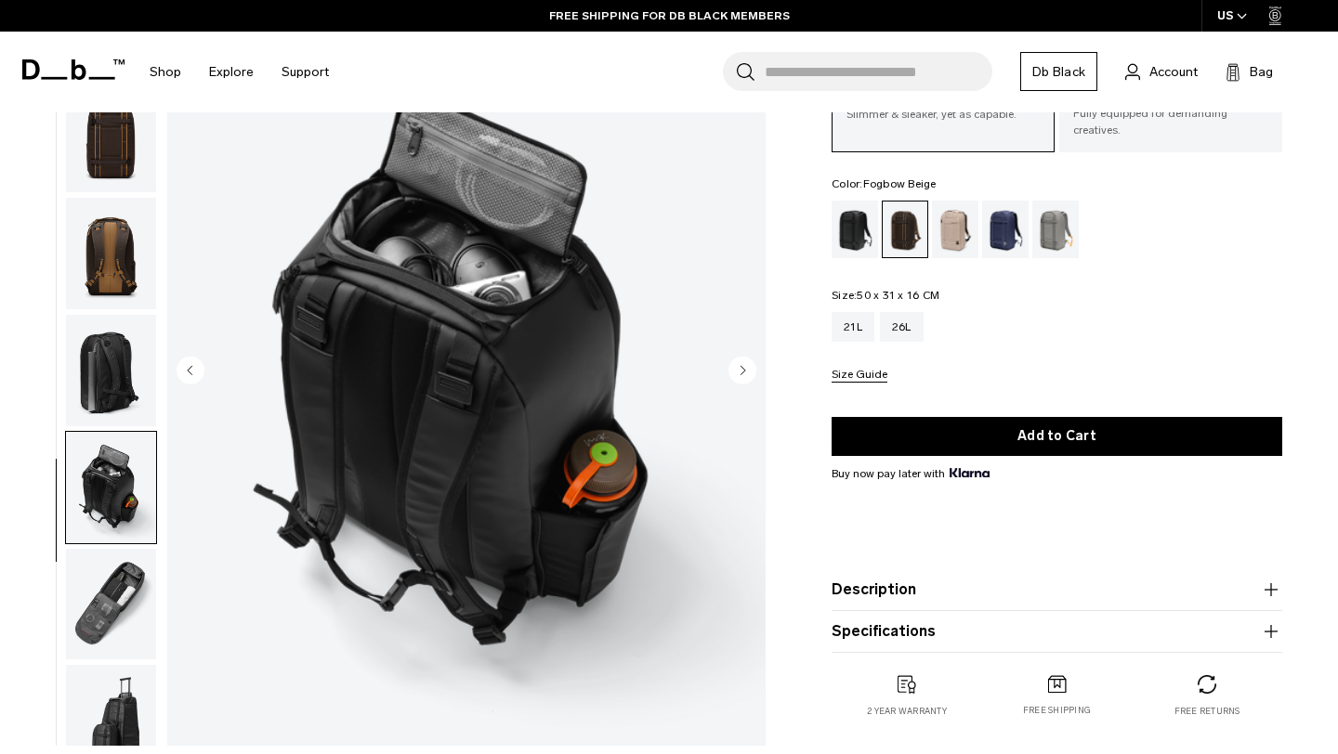
scroll to position [0, 0]
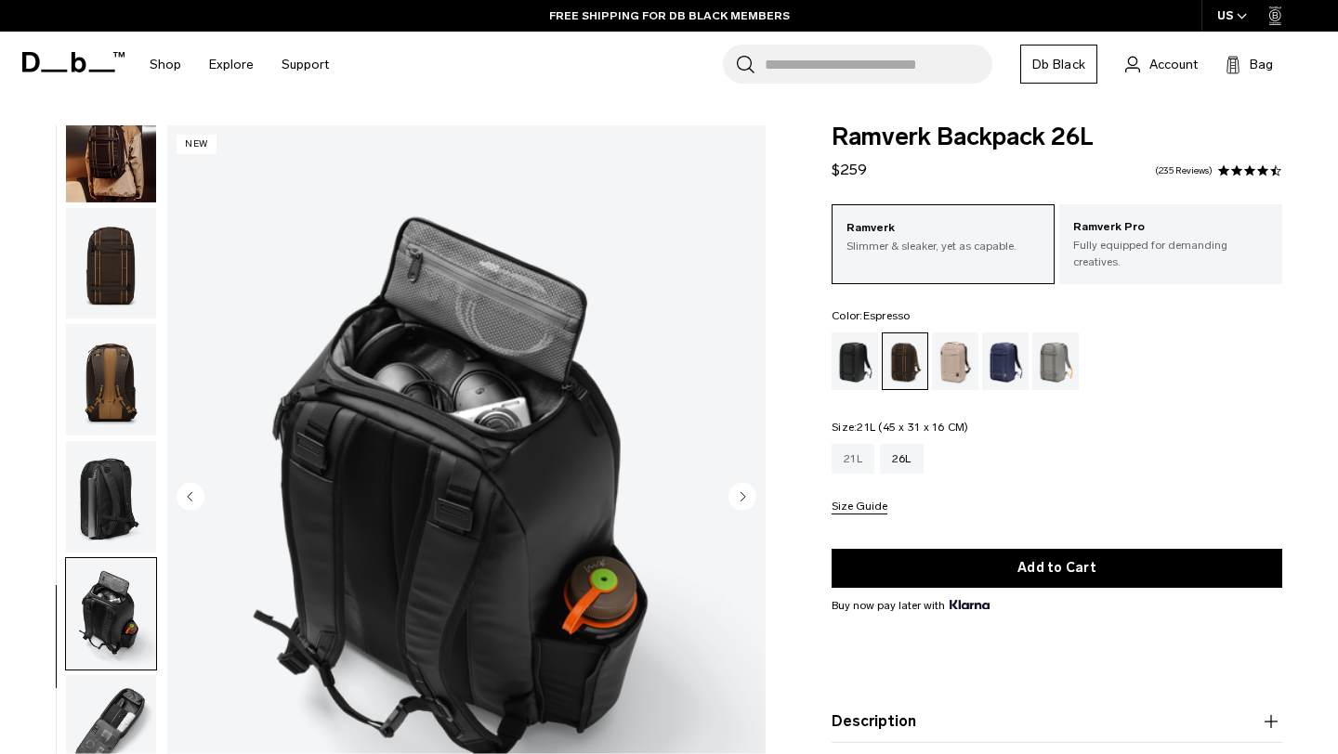
click at [865, 444] on div "21L" at bounding box center [852, 459] width 43 height 30
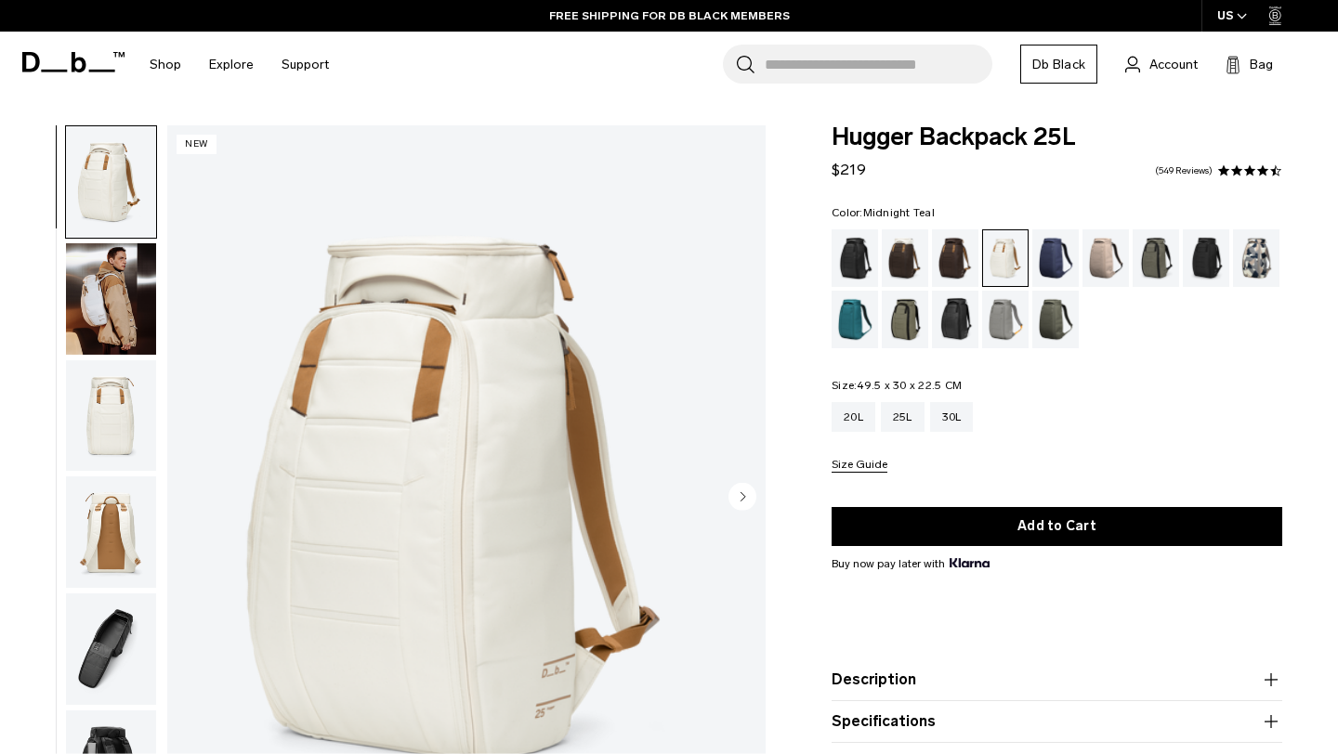
click at [847, 319] on div "Midnight Teal" at bounding box center [854, 320] width 47 height 58
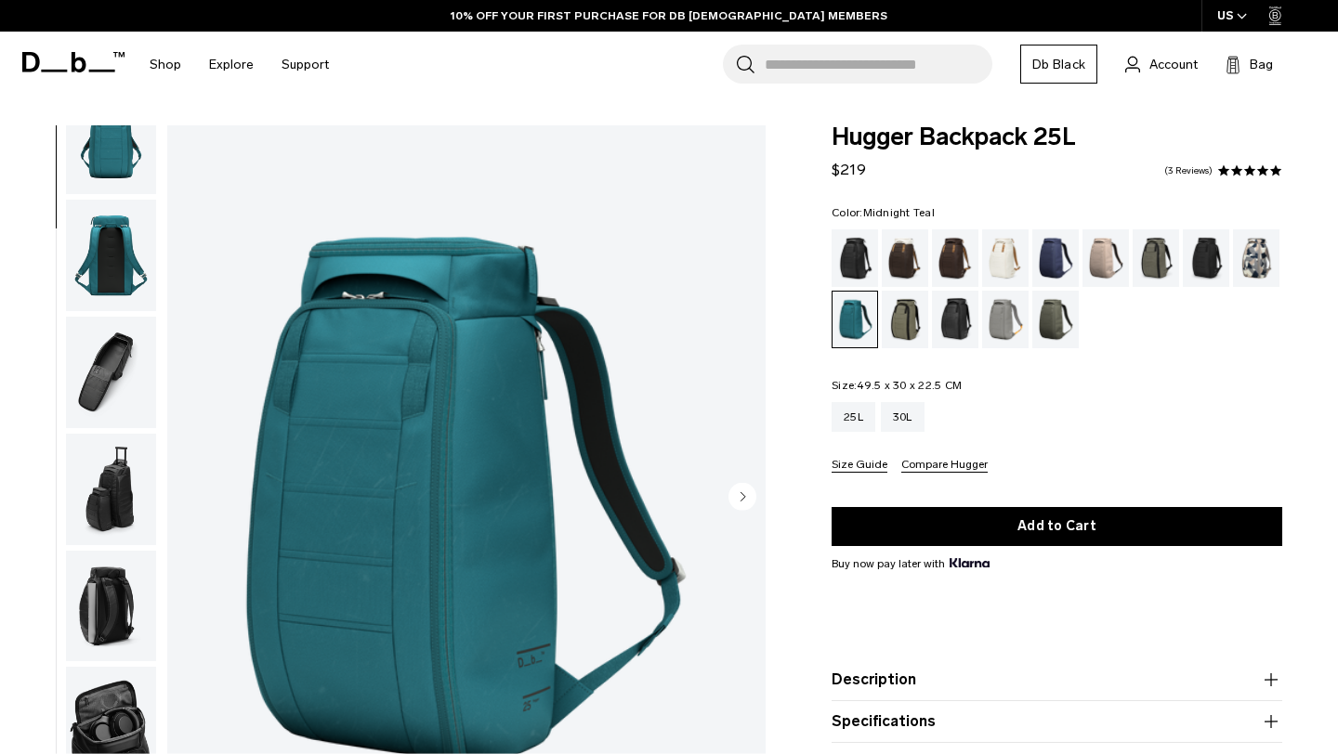
click at [112, 378] on img "button" at bounding box center [111, 372] width 90 height 111
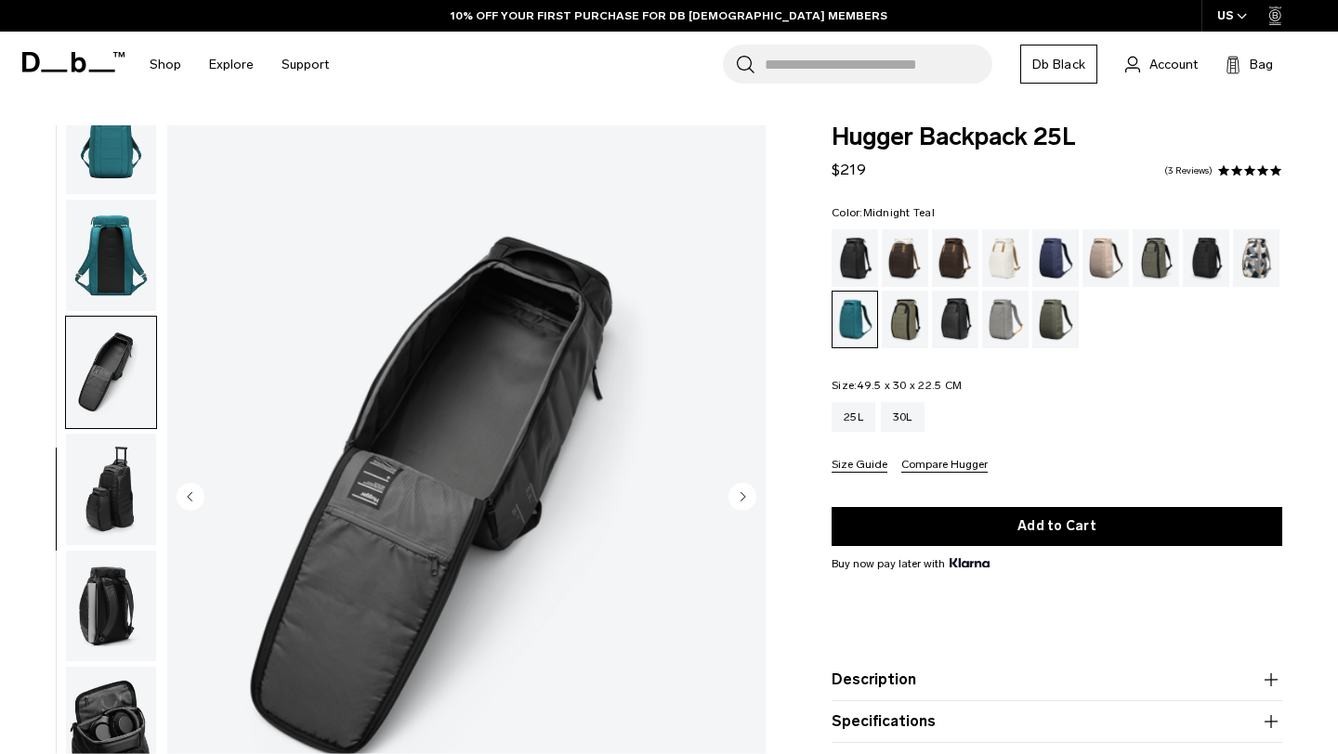
scroll to position [301, 0]
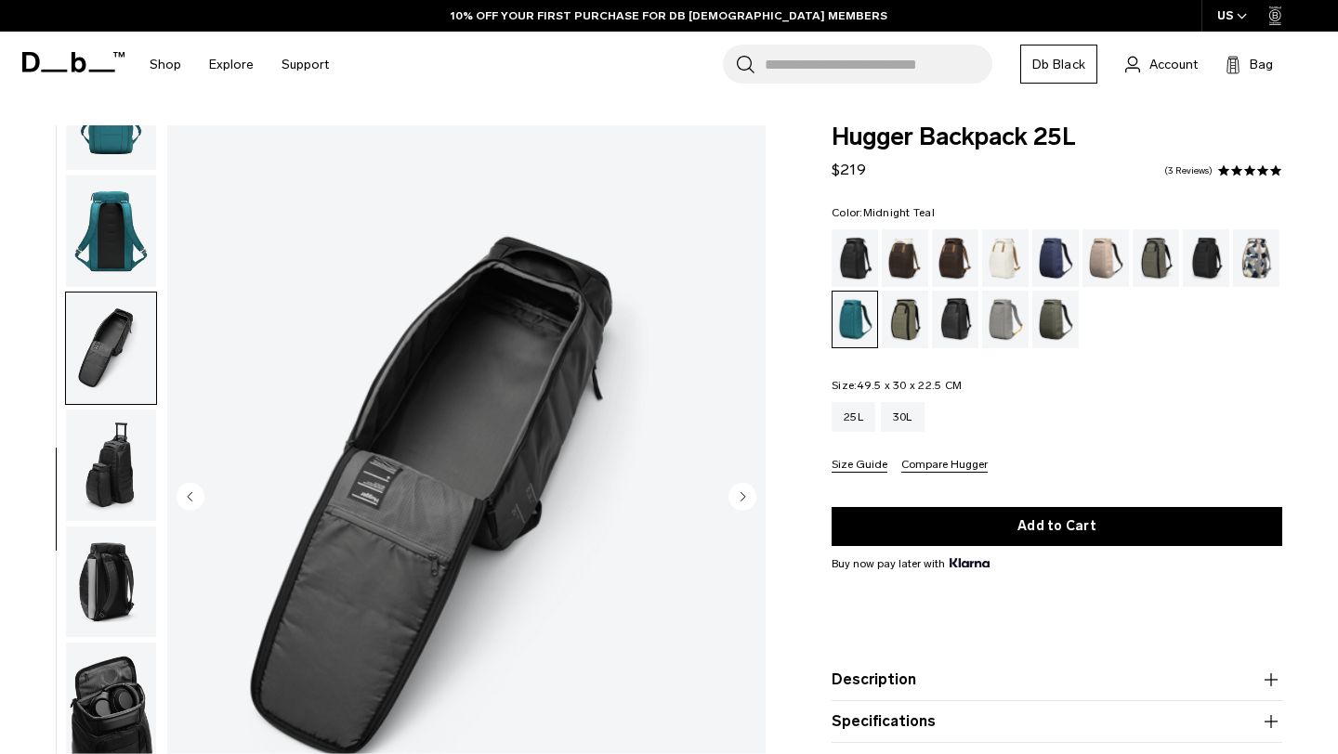
click at [119, 487] on img "button" at bounding box center [111, 465] width 90 height 111
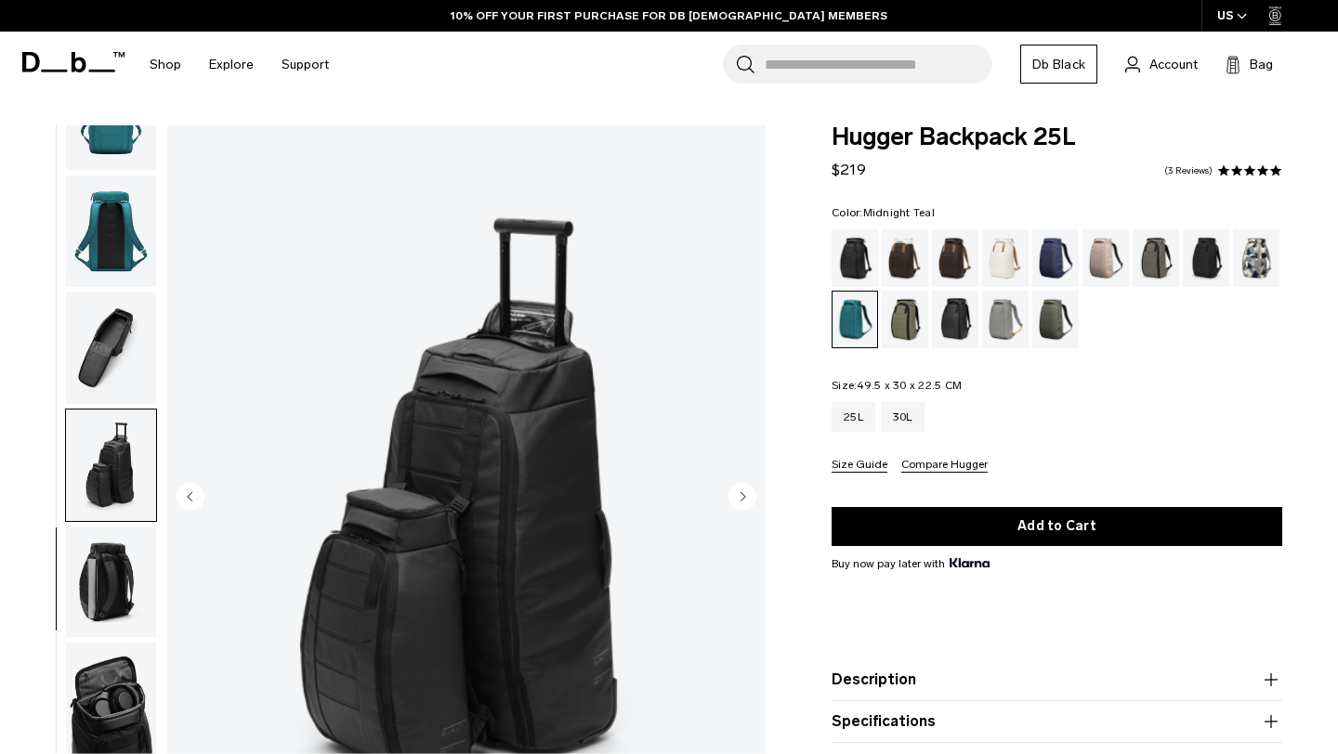
click at [117, 600] on img "button" at bounding box center [111, 582] width 90 height 111
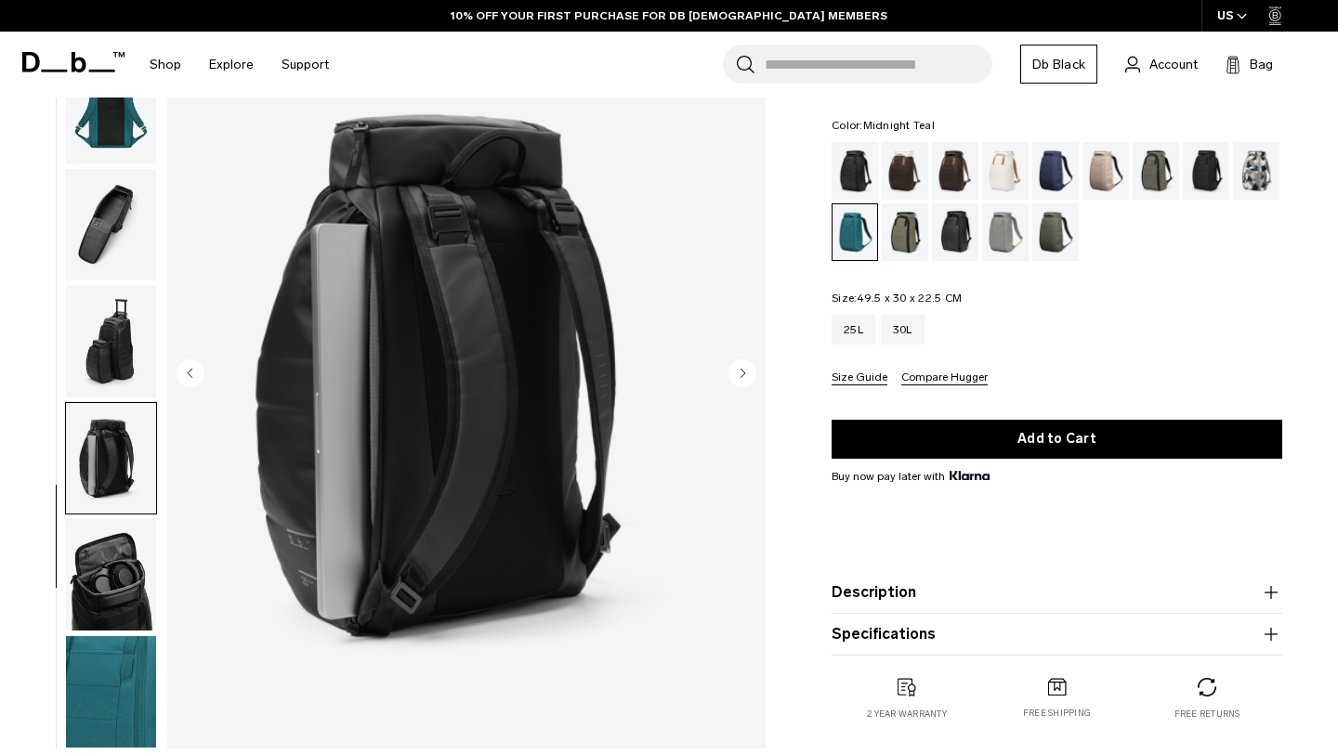
scroll to position [151, 0]
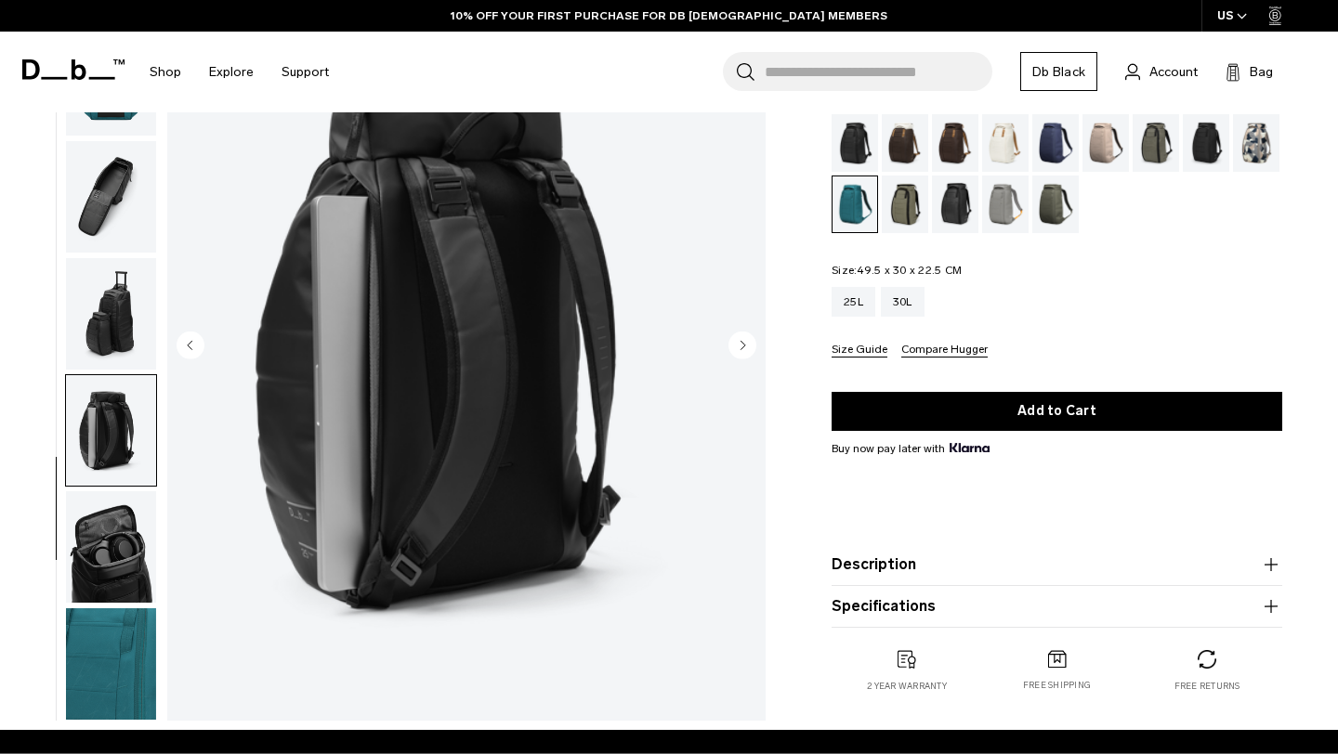
click at [122, 542] on img "button" at bounding box center [111, 546] width 90 height 111
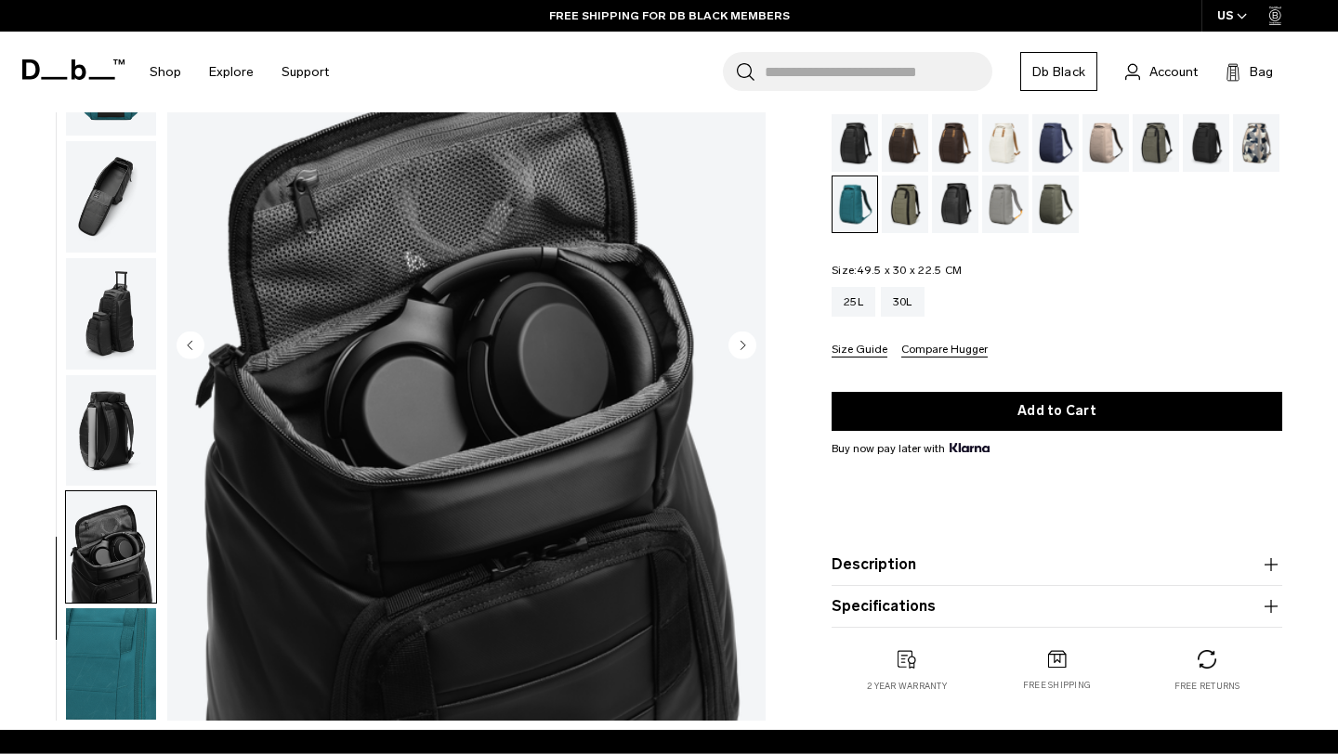
click at [114, 627] on img "button" at bounding box center [111, 663] width 90 height 111
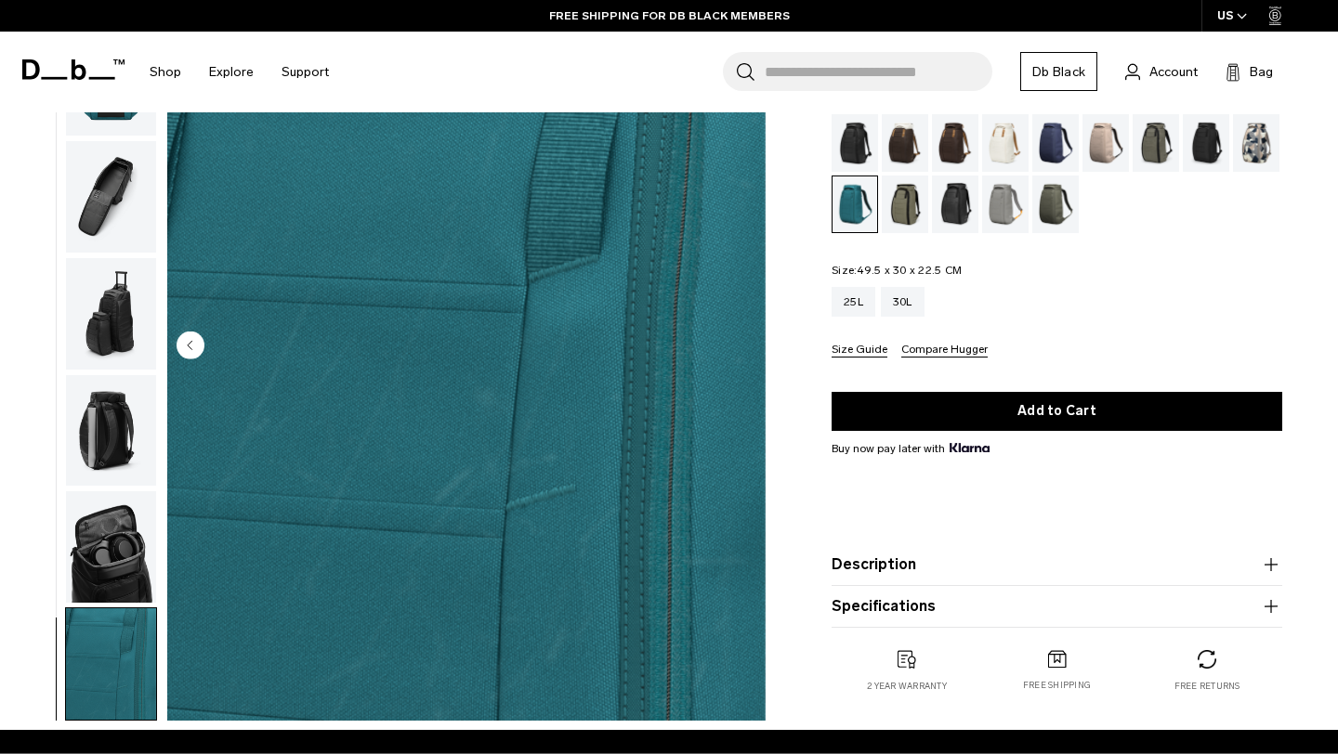
scroll to position [0, 0]
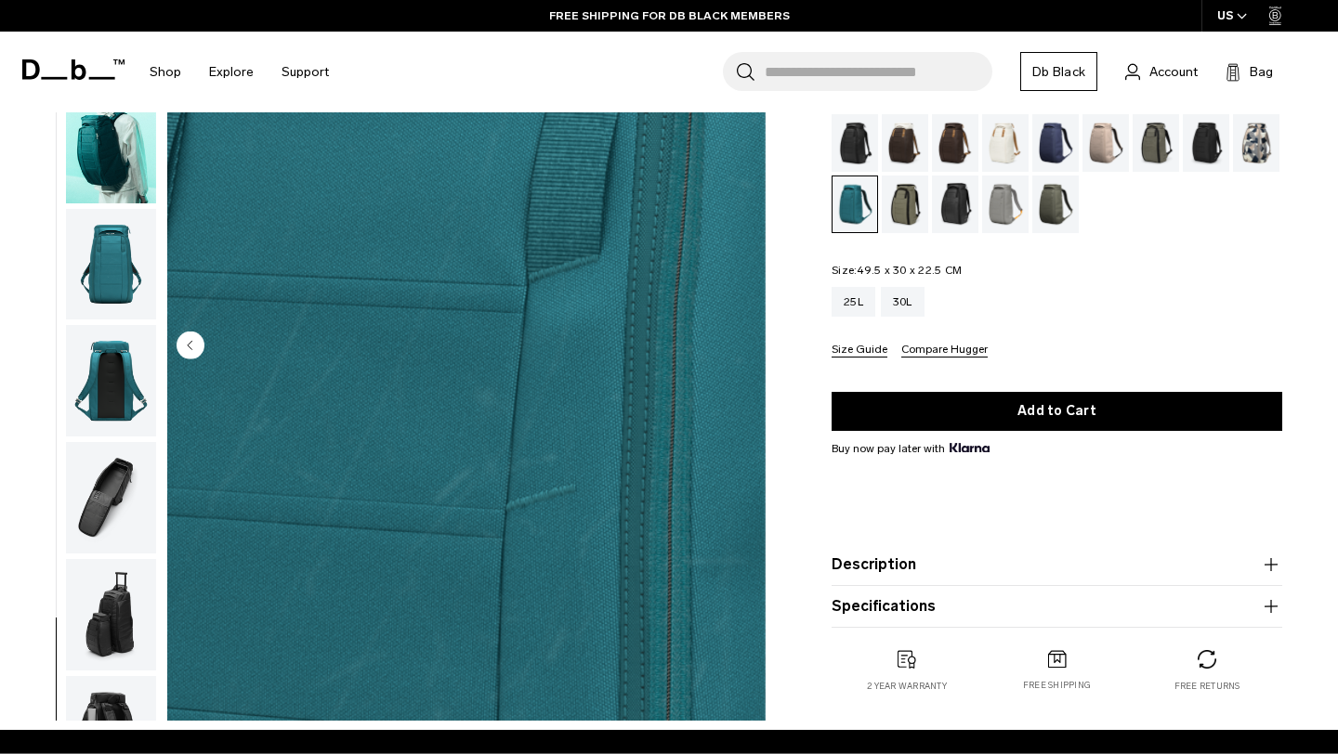
click at [108, 159] on img "button" at bounding box center [111, 147] width 90 height 111
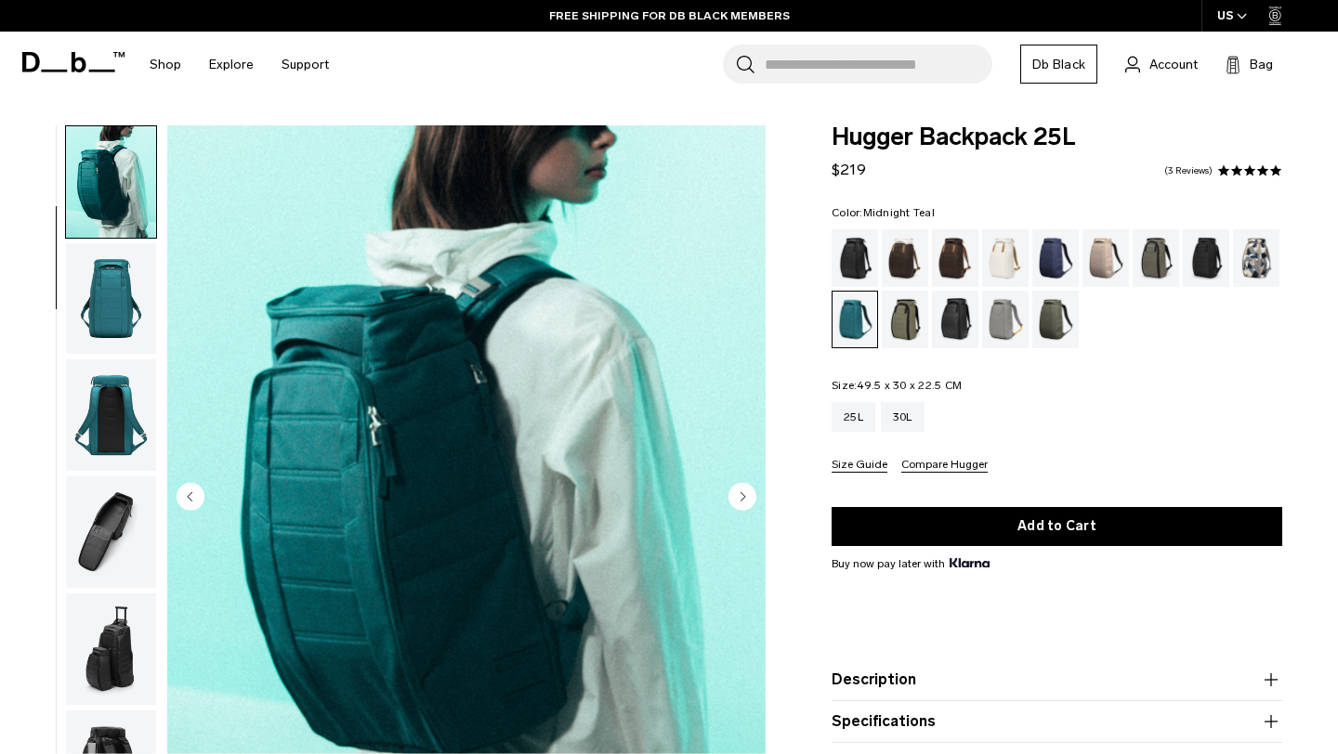
scroll to position [70, 0]
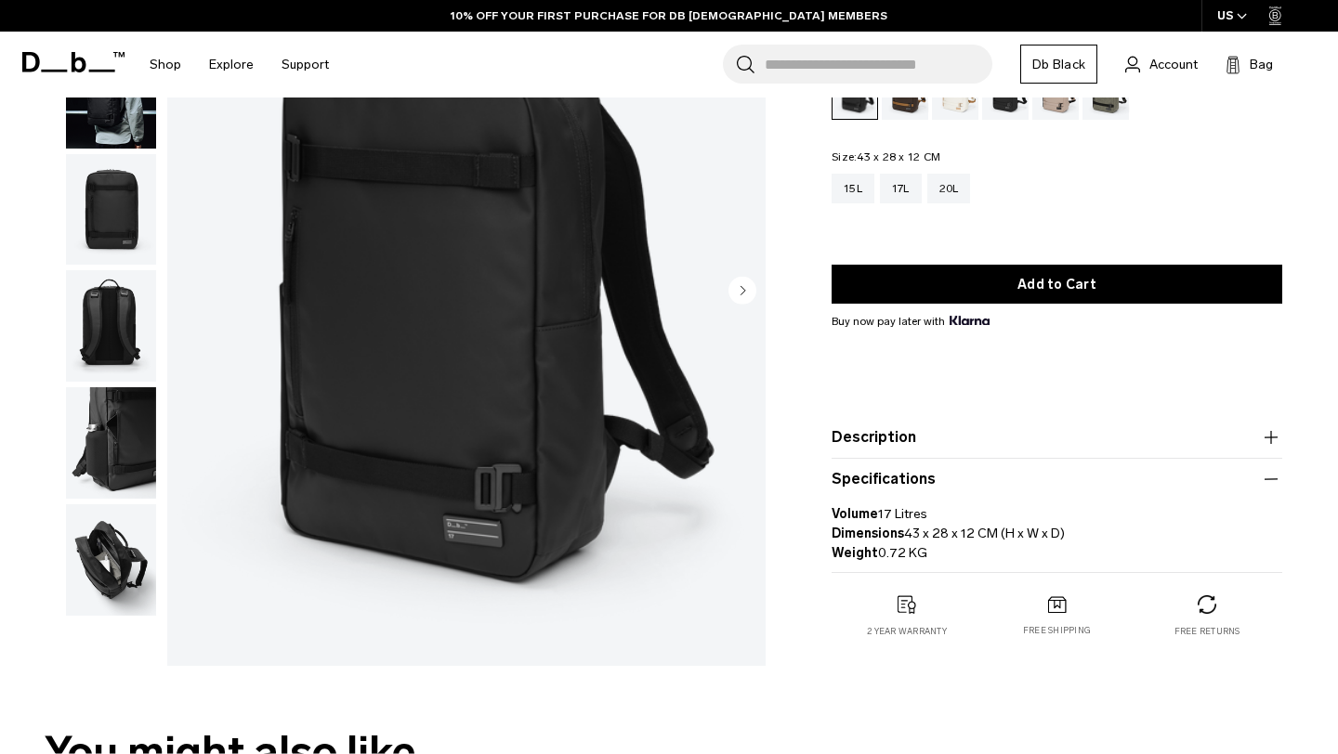
scroll to position [232, 0]
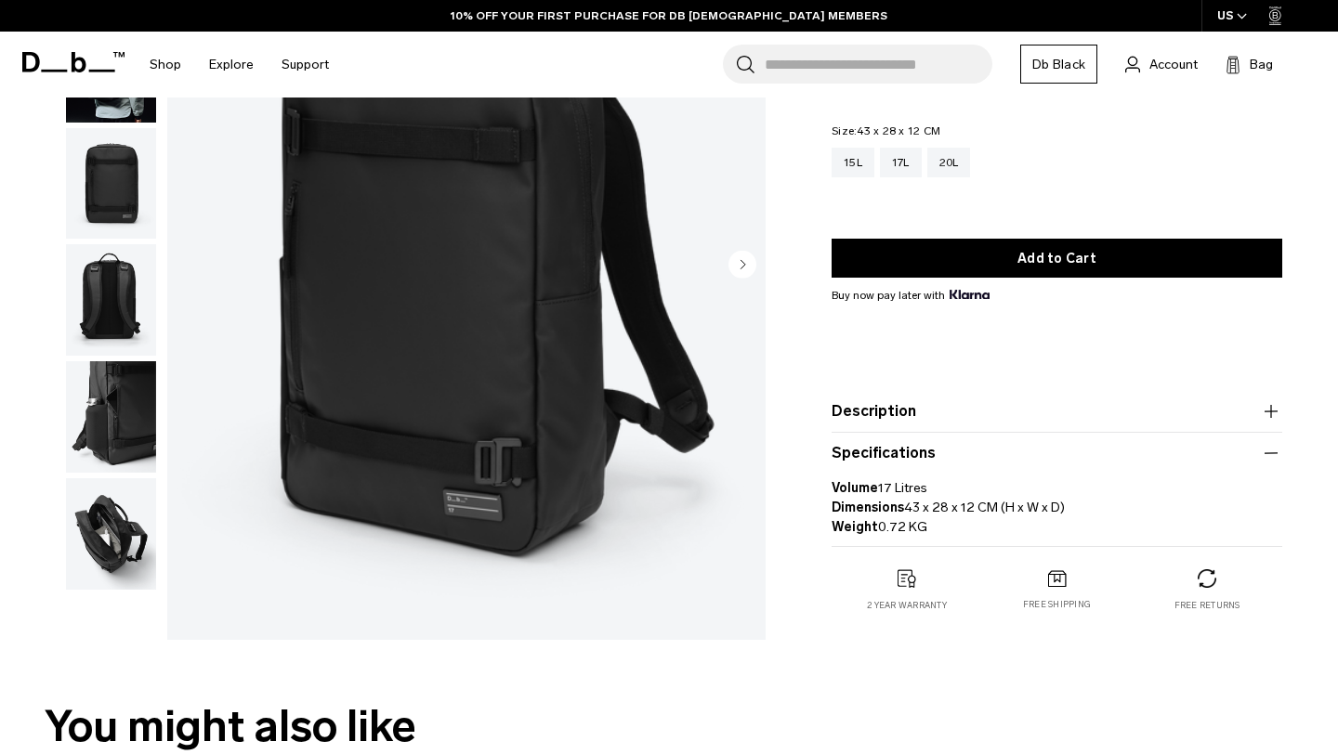
click at [934, 506] on p "Volume 17 Litres Dimensions 43 x 28 x 12 CM (H x W x D) Weight 0.72 KG" at bounding box center [1056, 500] width 451 height 72
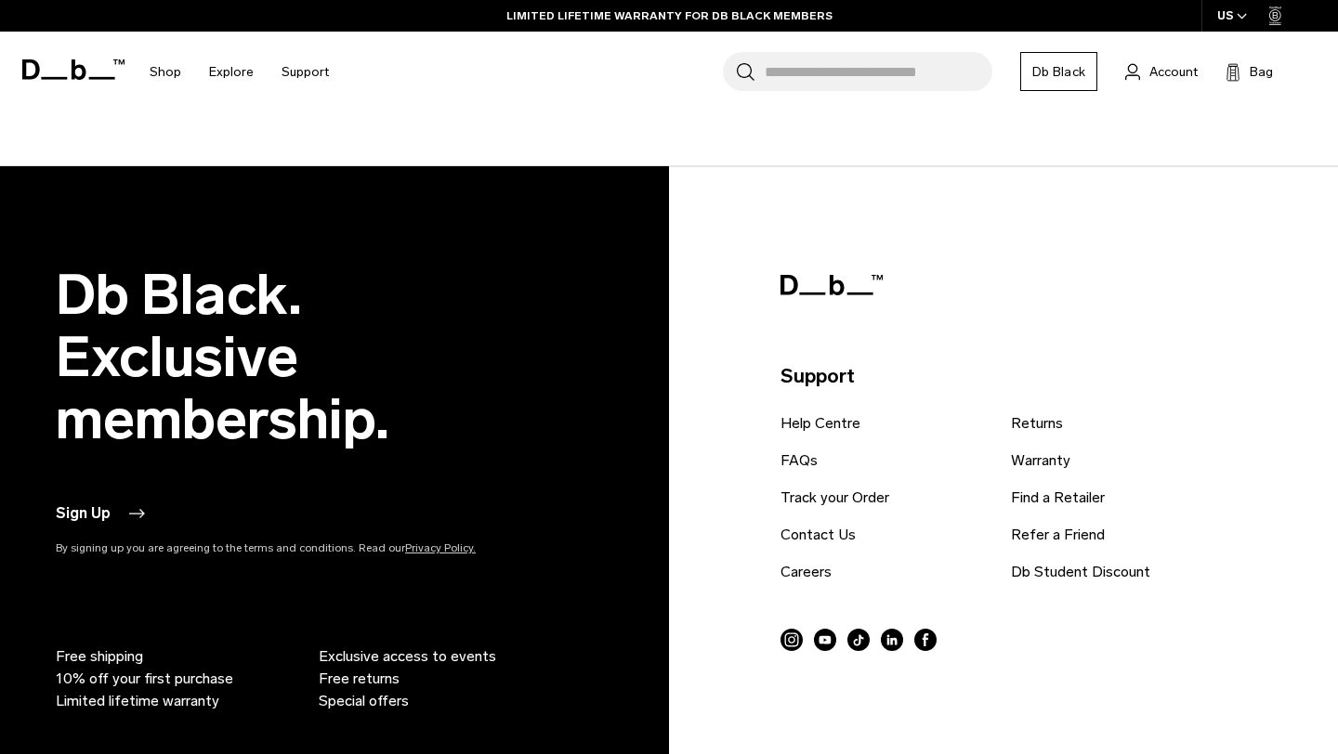
scroll to position [2722, 0]
